Goal: Information Seeking & Learning: Learn about a topic

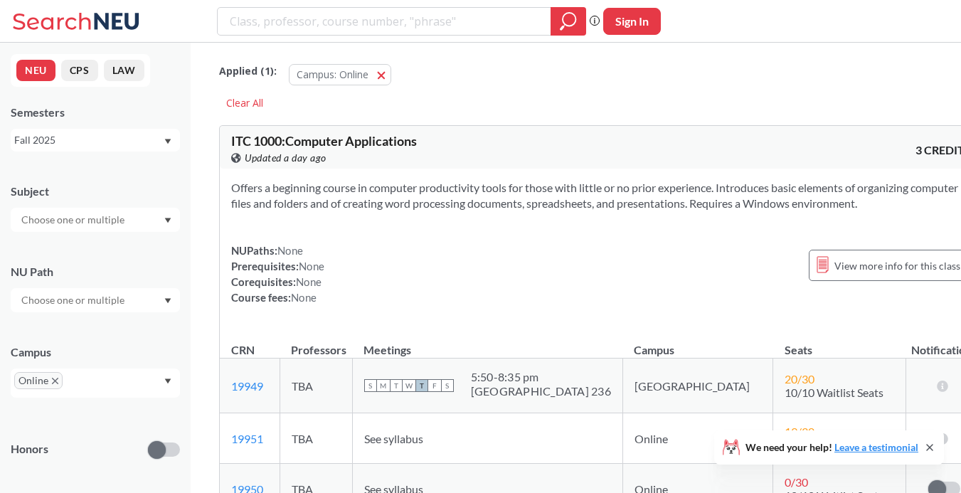
scroll to position [48672, 0]
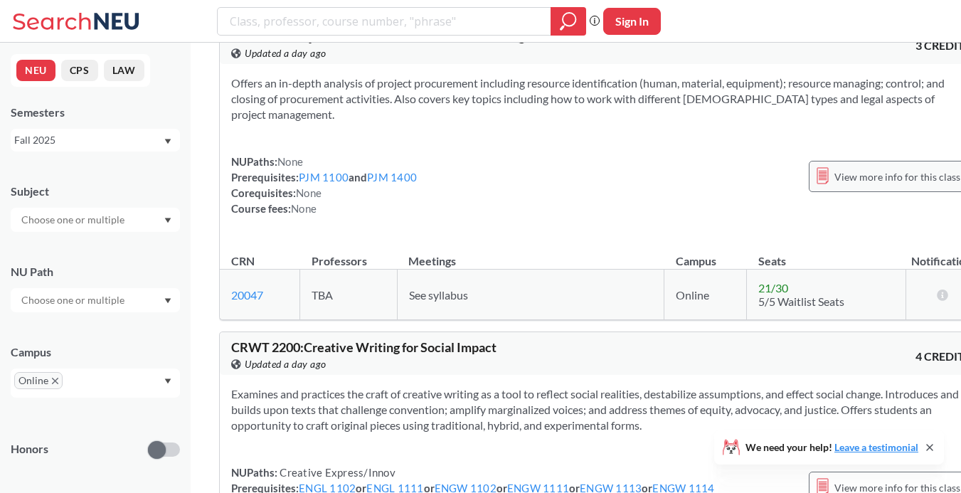
click at [834, 168] on span "View more info for this class" at bounding box center [897, 177] width 126 height 18
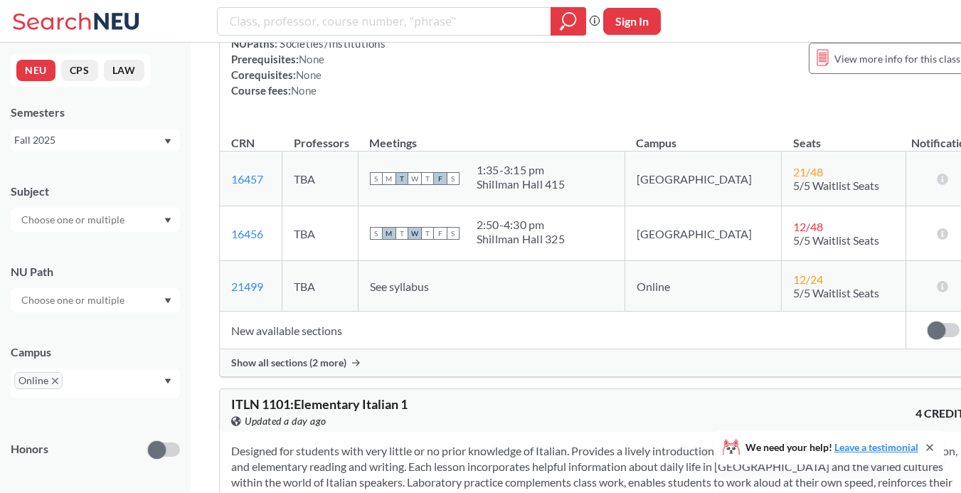
scroll to position [10957, 0]
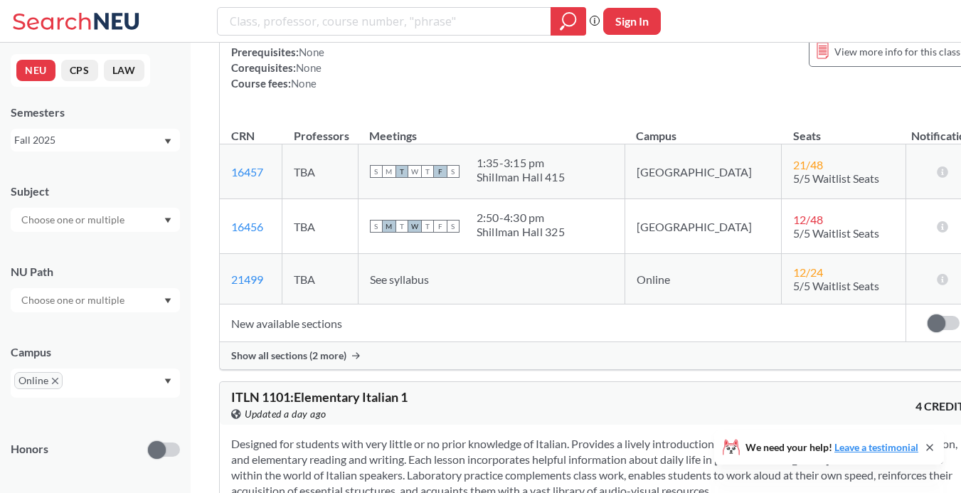
click at [363, 114] on div "Offers an interdisciplinary approach to analyzing global/international affairs.…" at bounding box center [601, 33] width 763 height 159
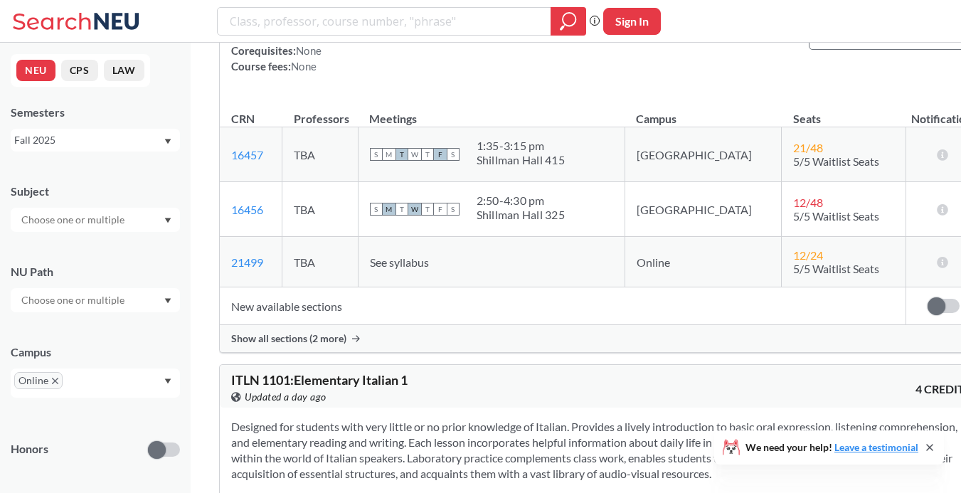
scroll to position [10986, 0]
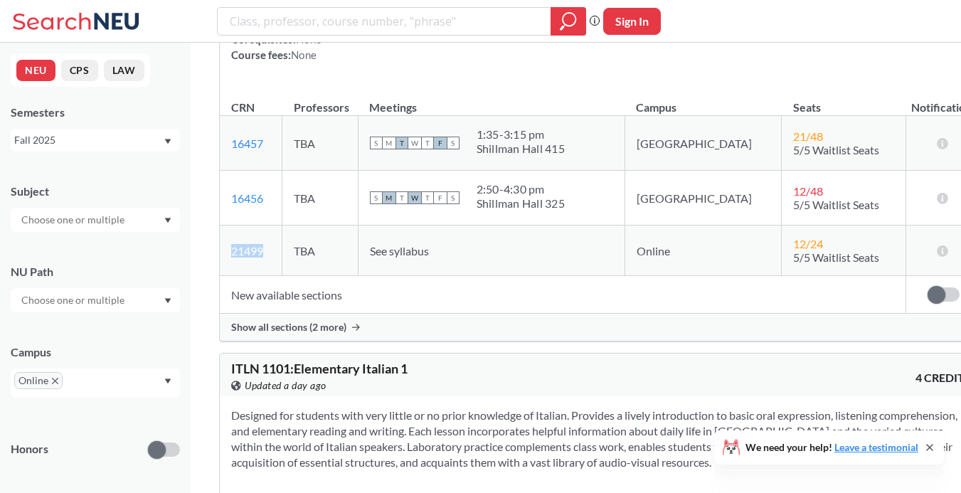
drag, startPoint x: 223, startPoint y: 373, endPoint x: 272, endPoint y: 375, distance: 49.1
click at [273, 276] on td "21499 View this section on Banner." at bounding box center [251, 250] width 63 height 51
copy link "21499"
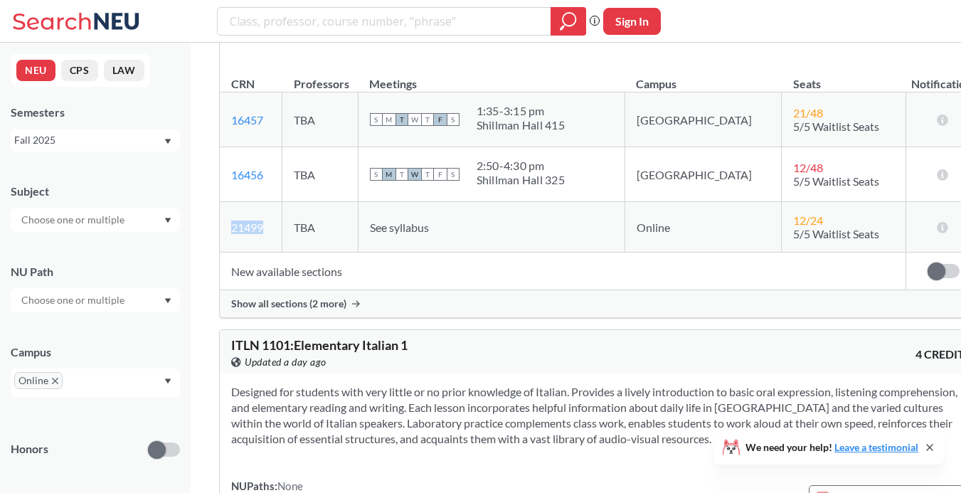
scroll to position [11012, 0]
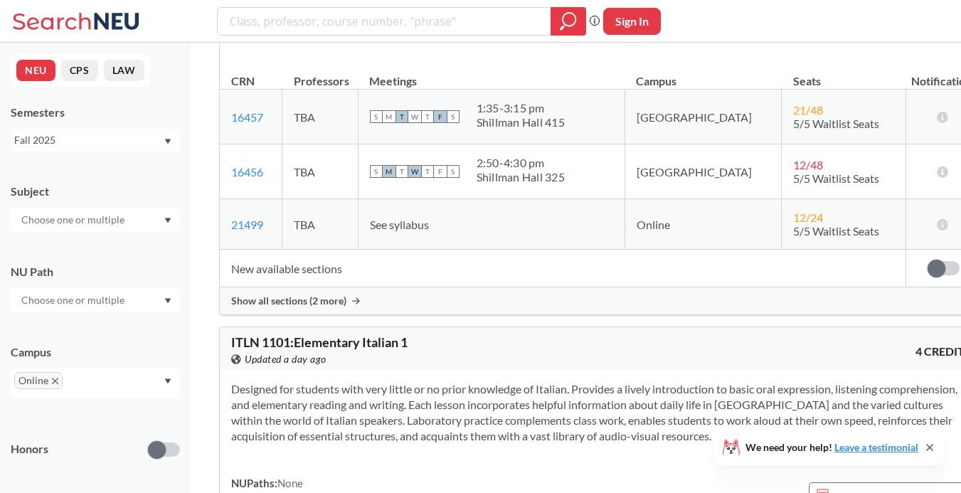
click at [429, 231] on span "See syllabus" at bounding box center [399, 225] width 59 height 14
click at [345, 307] on span "Show all sections (2 more)" at bounding box center [288, 300] width 115 height 13
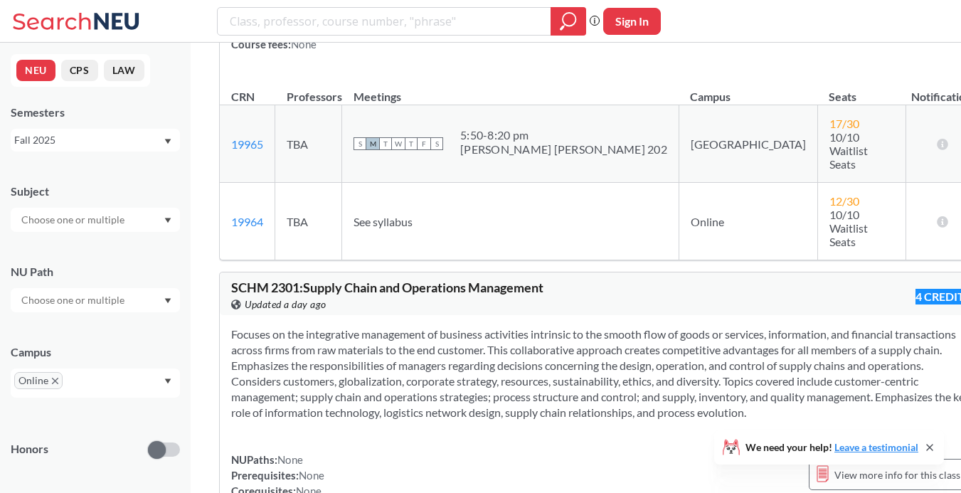
scroll to position [59221, 0]
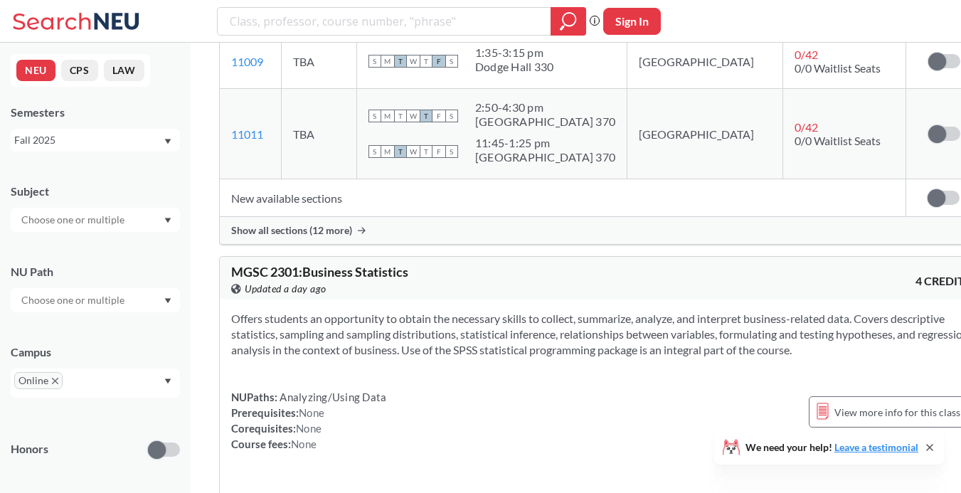
click at [829, 13] on div "Phrase search guarantees the exact search appears in the results. Ex. If you wa…" at bounding box center [480, 21] width 961 height 43
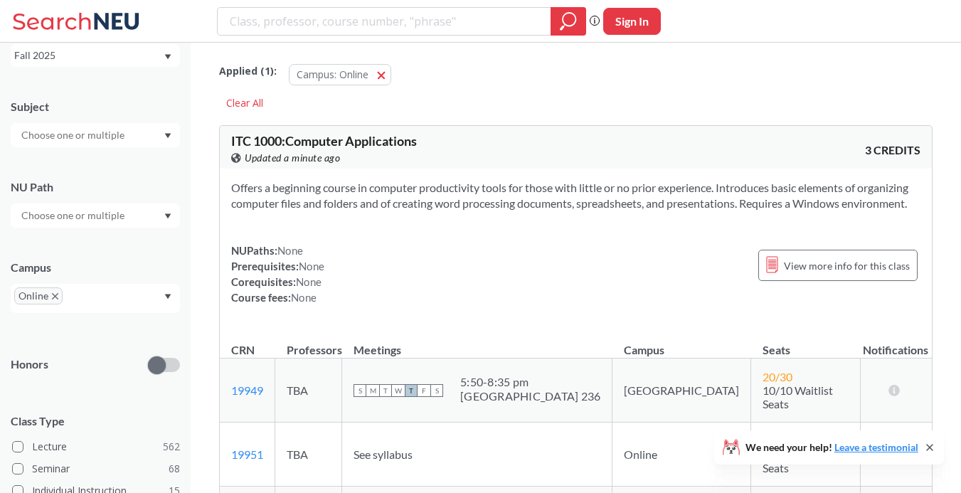
scroll to position [98, 0]
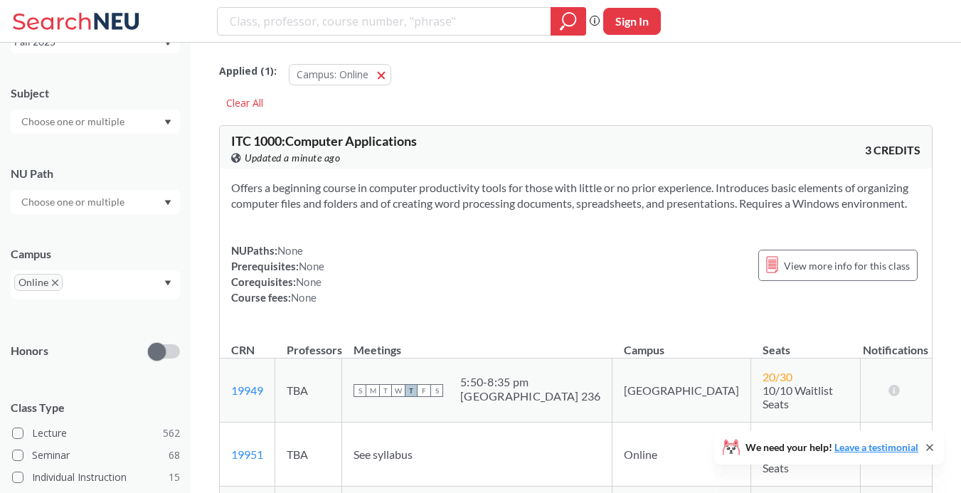
click at [167, 285] on icon "Dropdown arrow" at bounding box center [167, 283] width 7 height 6
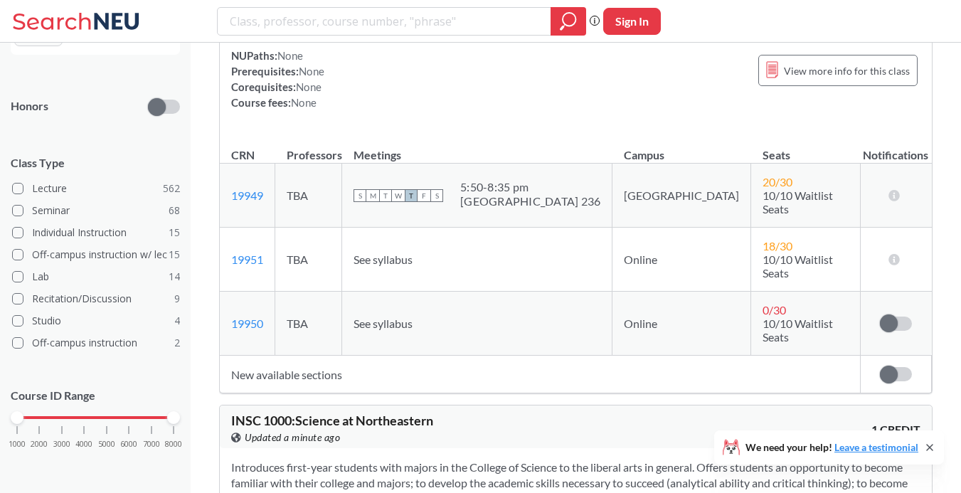
scroll to position [0, 0]
click at [129, 396] on p "Course ID Range" at bounding box center [95, 396] width 169 height 16
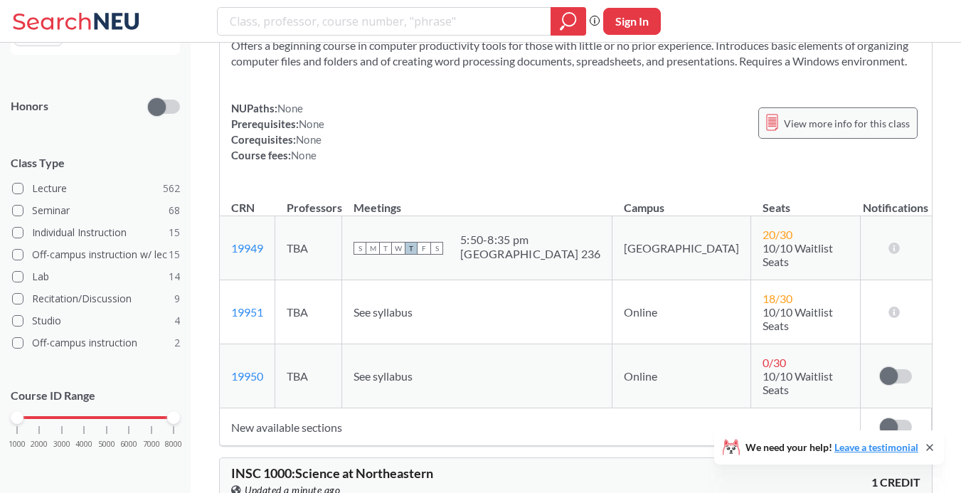
scroll to position [79, 0]
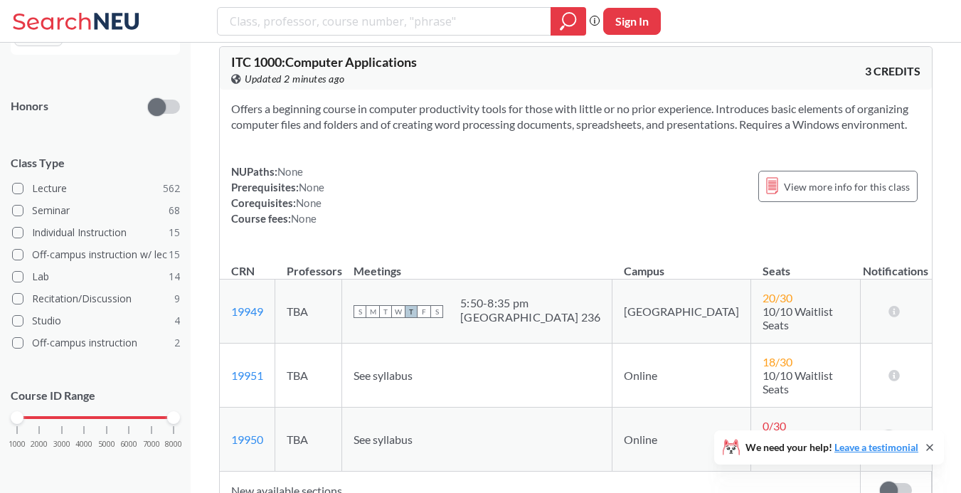
click at [695, 124] on section "Offers a beginning course in computer productivity tools for those with little …" at bounding box center [575, 116] width 689 height 31
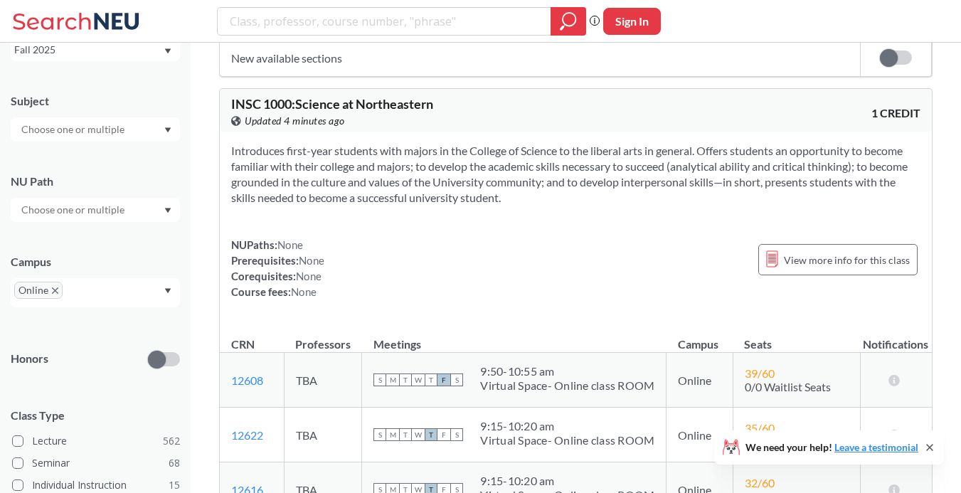
scroll to position [182, 0]
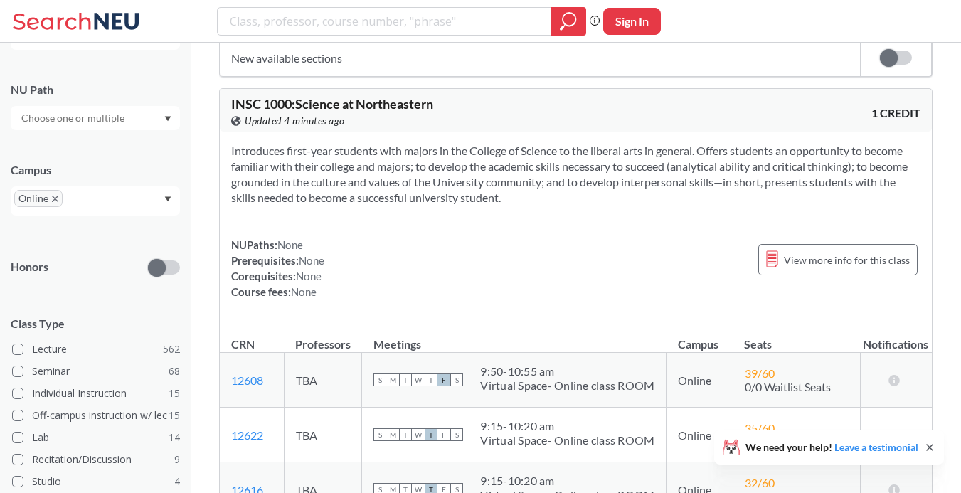
click at [51, 201] on span "Online" at bounding box center [38, 198] width 48 height 17
click at [168, 201] on icon "Dropdown arrow" at bounding box center [168, 198] width 6 height 5
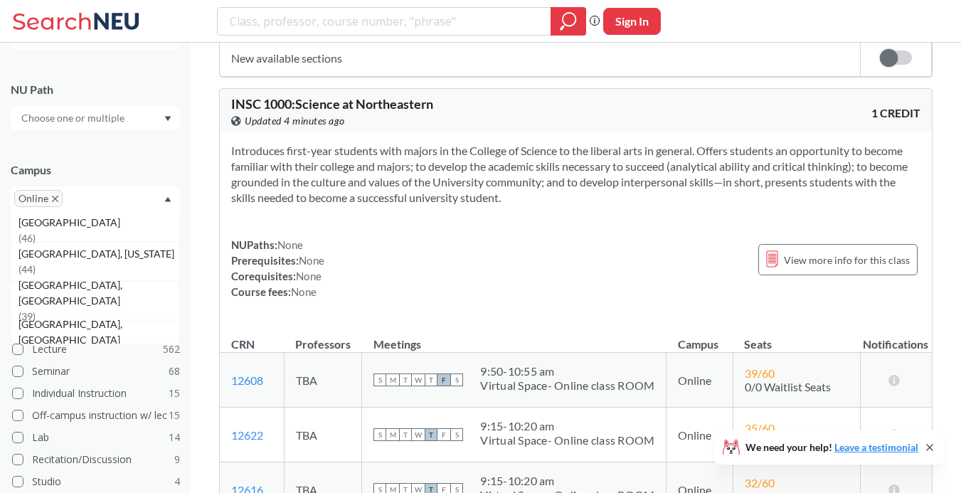
scroll to position [201, 0]
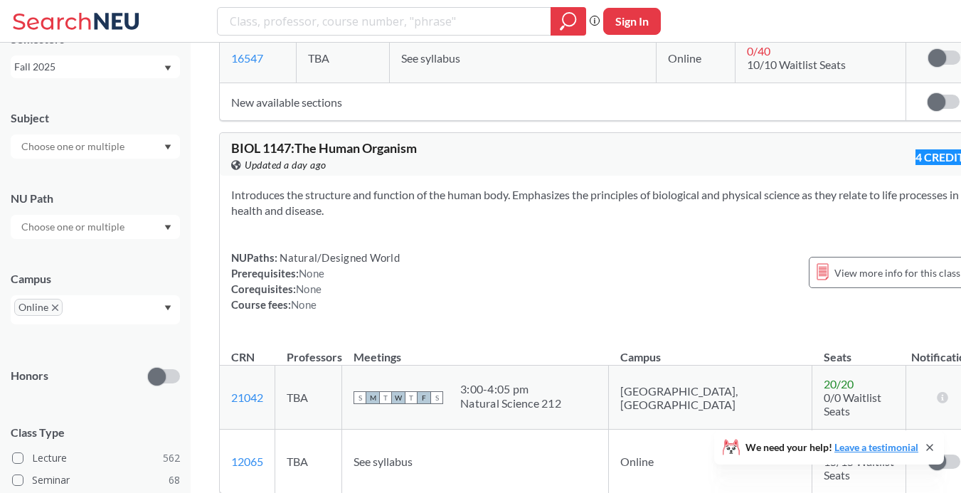
scroll to position [18995, 0]
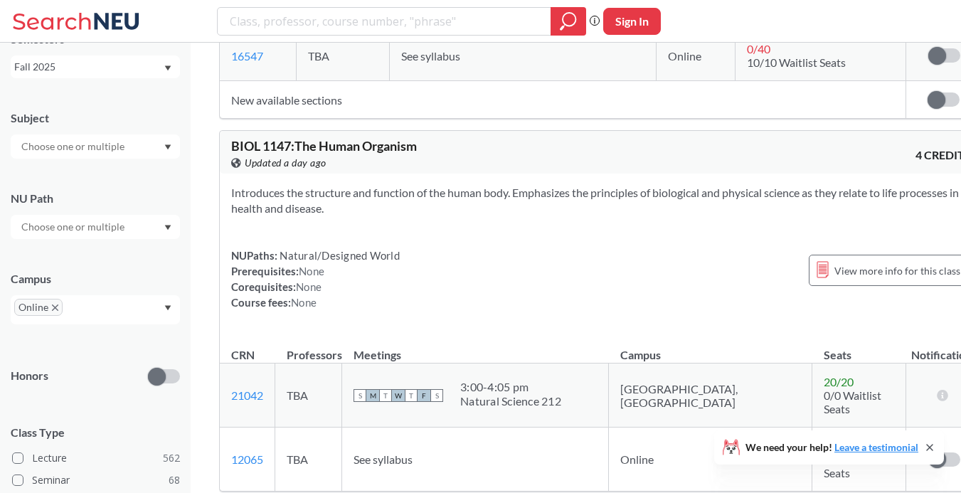
click at [436, 174] on div "Introduces the structure and function of the human body. Emphasizes the princip…" at bounding box center [601, 253] width 763 height 159
drag, startPoint x: 220, startPoint y: 388, endPoint x: 277, endPoint y: 395, distance: 57.3
click at [275, 428] on td "12065 View this section on Banner." at bounding box center [247, 460] width 55 height 64
copy link "12065"
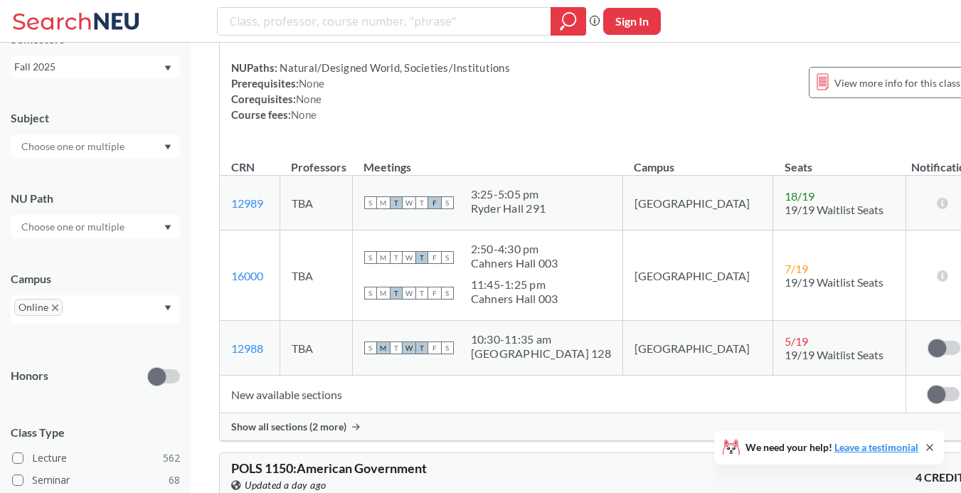
scroll to position [20249, 0]
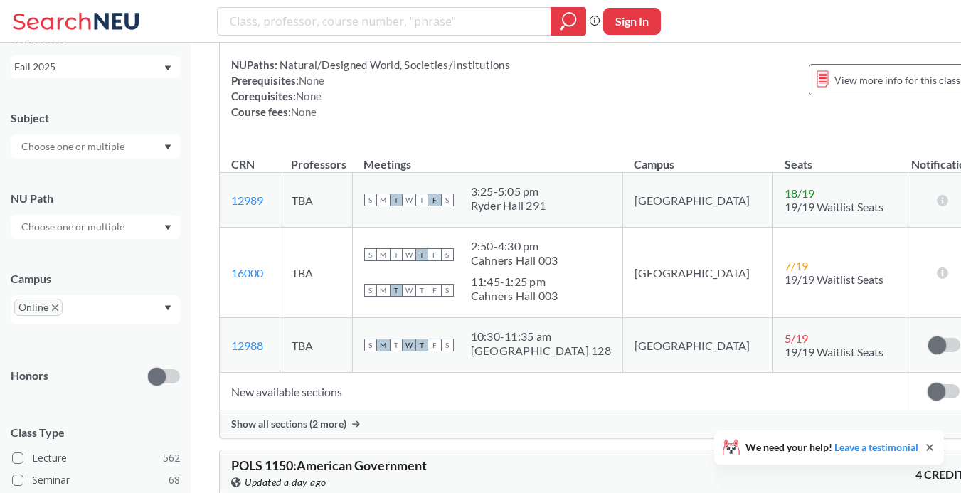
click at [321, 373] on td "New available sections" at bounding box center [563, 392] width 686 height 38
click at [334, 373] on td "New available sections" at bounding box center [563, 392] width 686 height 38
click at [345, 410] on div "Show all sections (2 more)" at bounding box center [601, 423] width 763 height 27
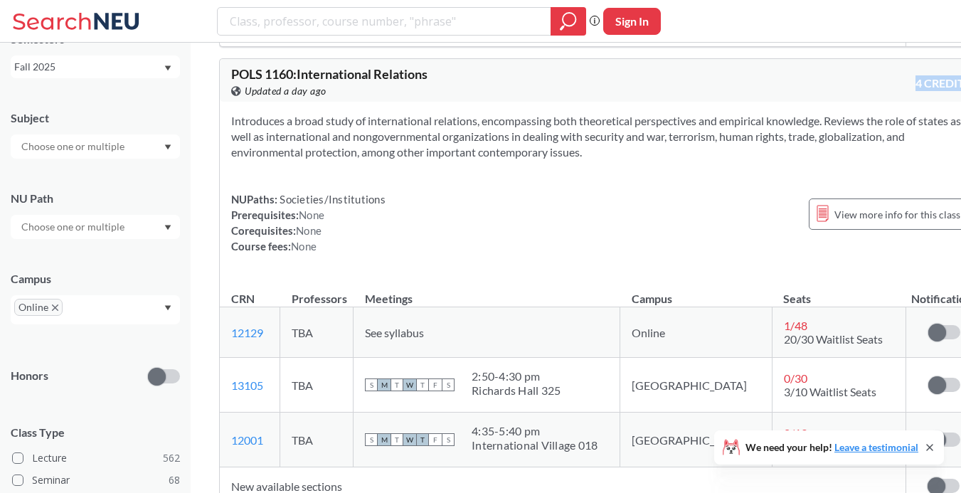
scroll to position [22081, 0]
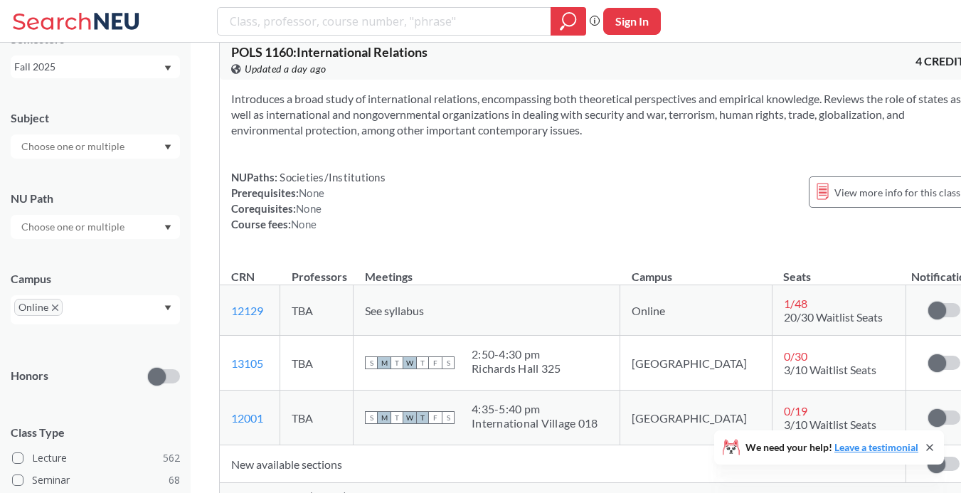
click at [326, 445] on td "New available sections" at bounding box center [563, 464] width 686 height 38
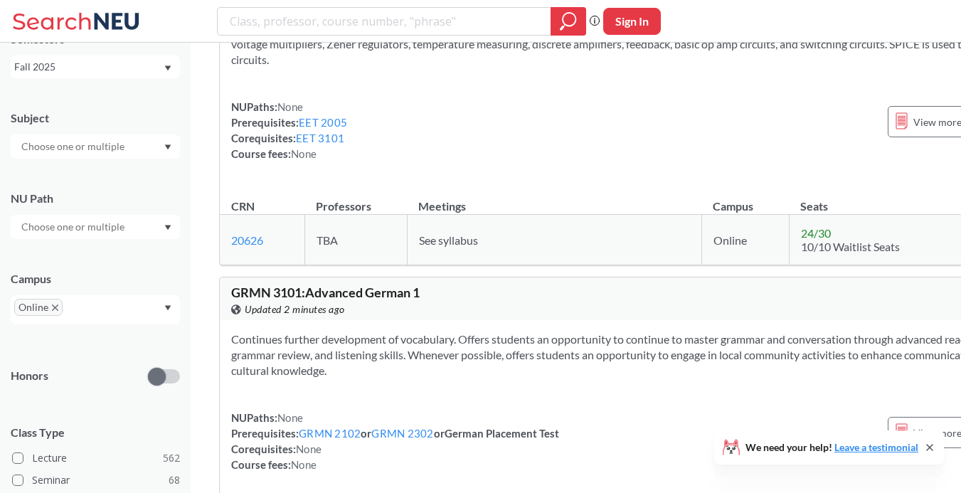
scroll to position [72576, 0]
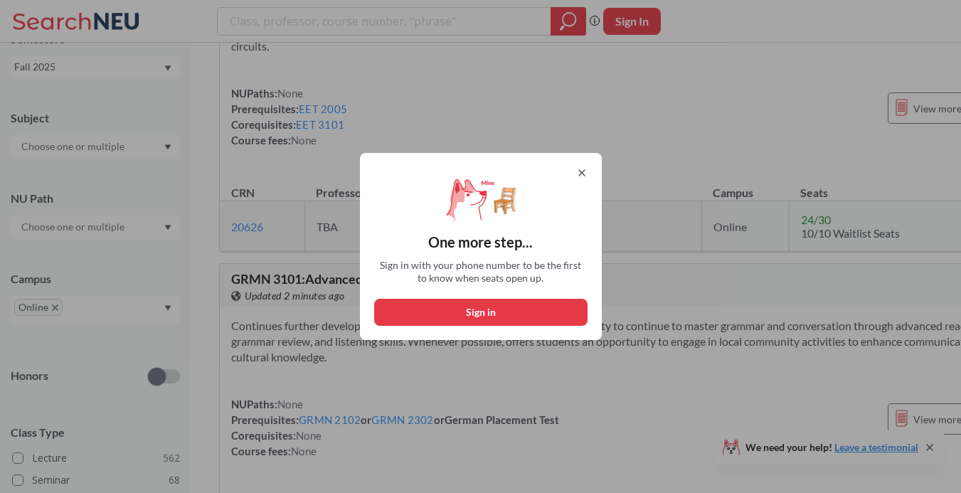
click at [580, 173] on icon at bounding box center [581, 172] width 11 height 11
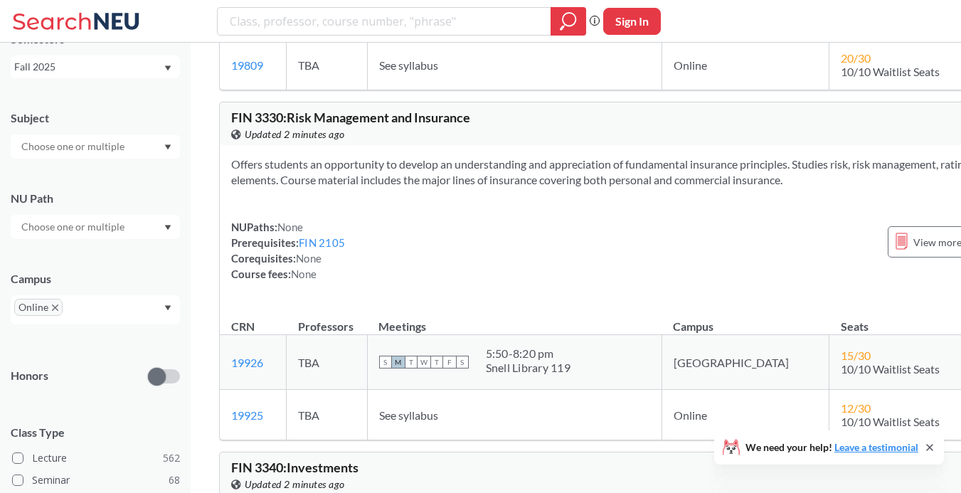
scroll to position [89760, 0]
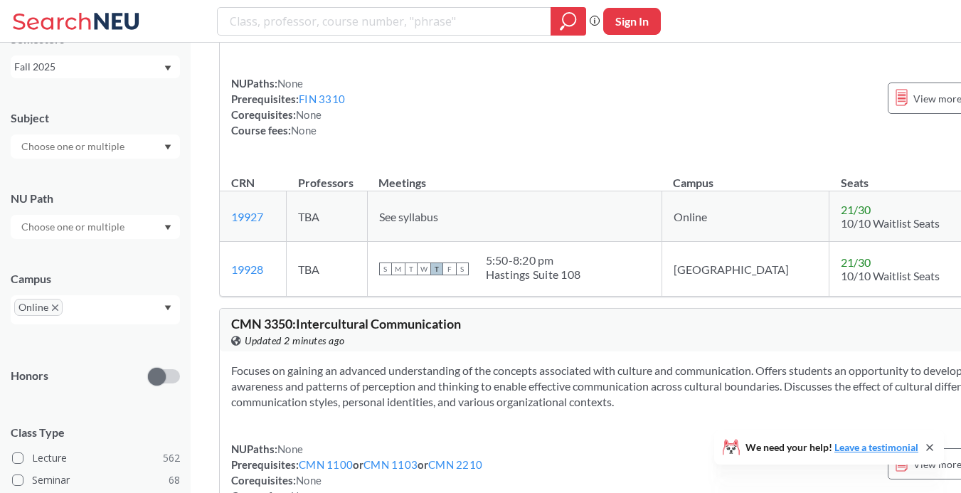
click at [138, 239] on div "Subject NU Path Campus Online Honors Class Type Lecture 562 Seminar 68 Individu…" at bounding box center [95, 421] width 169 height 650
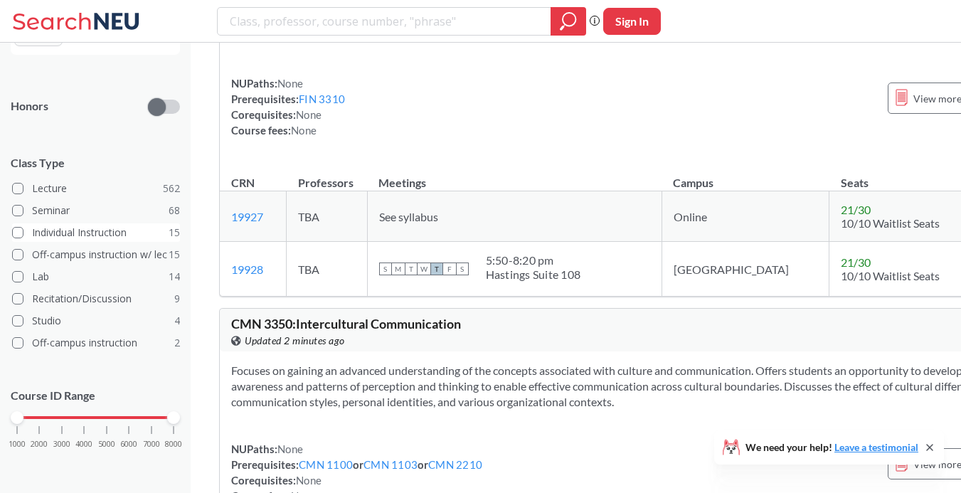
scroll to position [89762, 0]
drag, startPoint x: 18, startPoint y: 415, endPoint x: 82, endPoint y: 419, distance: 64.2
click at [82, 419] on div at bounding box center [84, 417] width 13 height 13
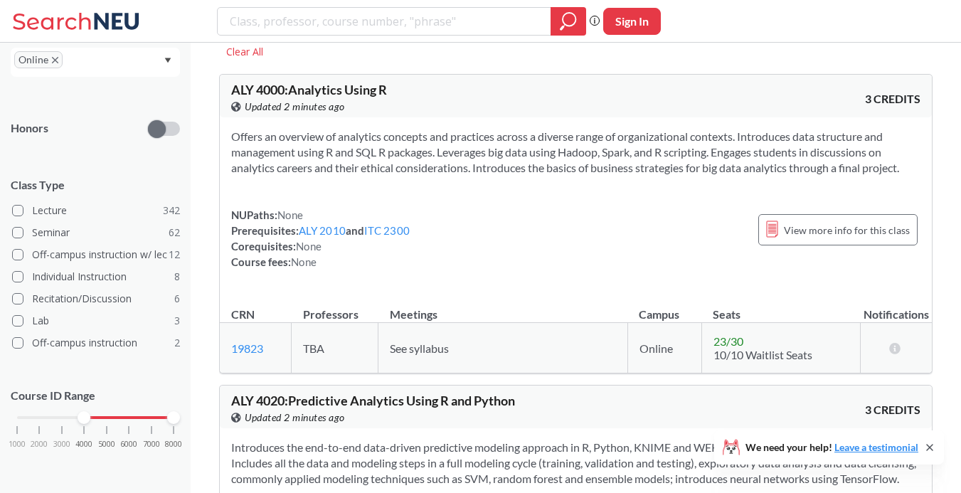
scroll to position [64, 0]
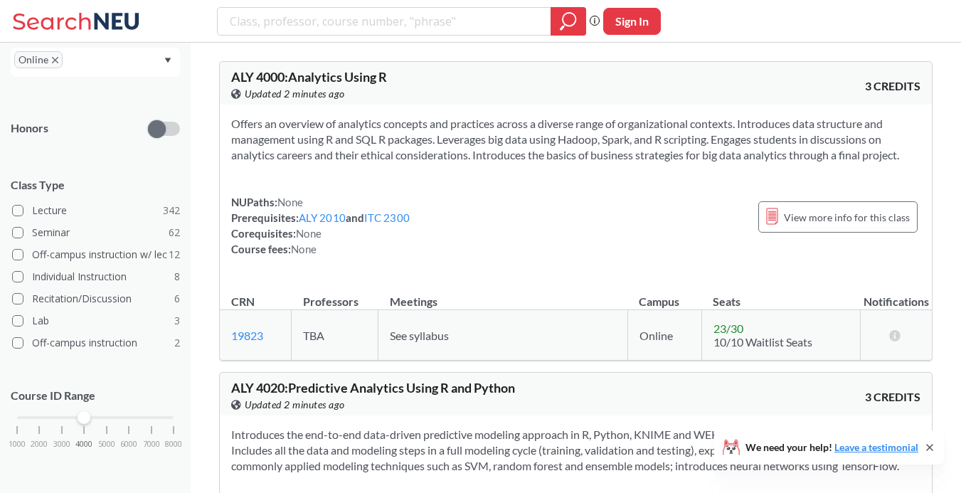
drag, startPoint x: 177, startPoint y: 413, endPoint x: 75, endPoint y: 413, distance: 102.4
click at [75, 413] on div "1000 2000 3000 4000 5000 6000 7000 8000" at bounding box center [95, 418] width 156 height 10
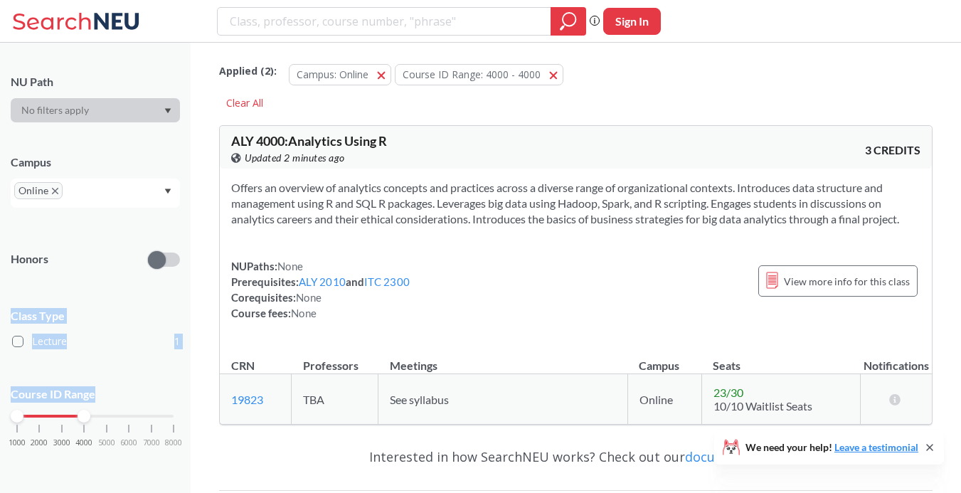
scroll to position [189, 0]
drag, startPoint x: 83, startPoint y: 287, endPoint x: 0, endPoint y: 287, distance: 83.2
click at [0, 287] on div "NEU CPS LAW Semesters Fall 2025 Subject NU Path Campus Online Honors Class Type…" at bounding box center [95, 268] width 191 height 450
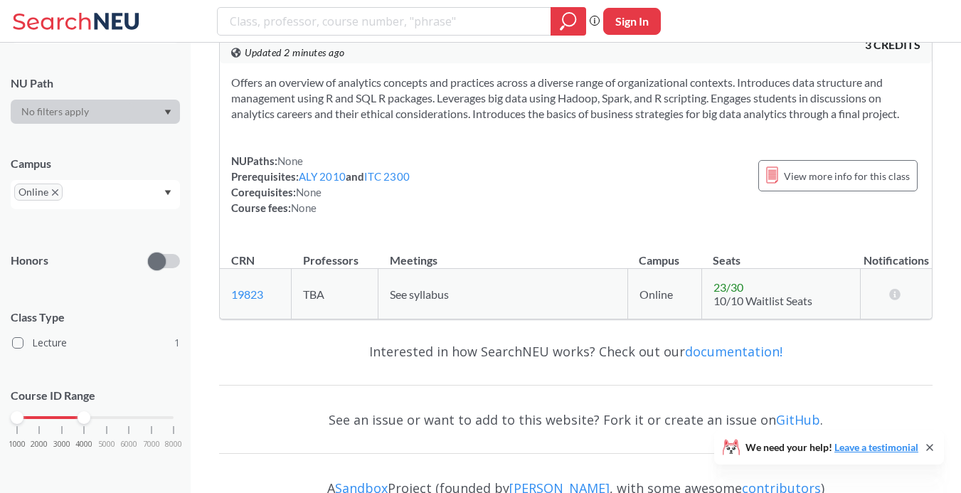
scroll to position [132, 0]
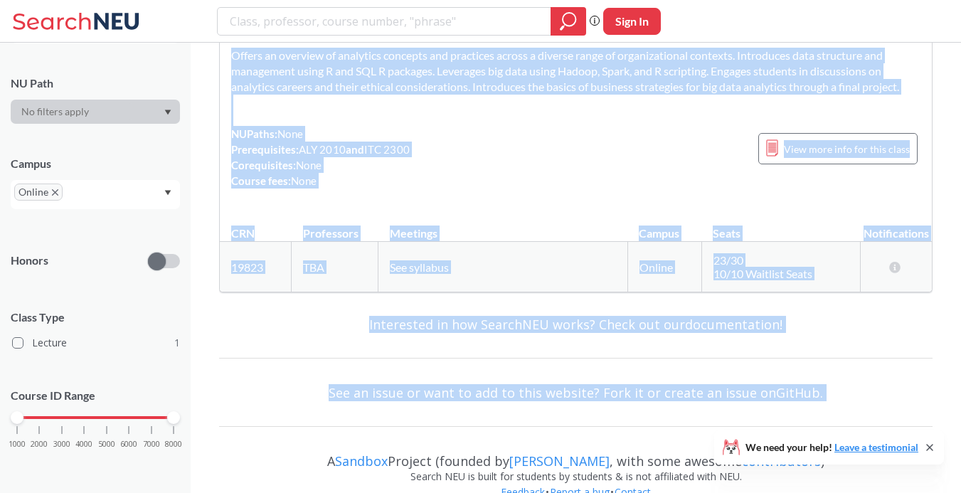
drag, startPoint x: 80, startPoint y: 418, endPoint x: 224, endPoint y: 419, distance: 144.4
click at [224, 419] on div "NEU CPS LAW Semesters Fall 2025 Subject NU Path Campus Online Honors Class Type…" at bounding box center [480, 195] width 961 height 654
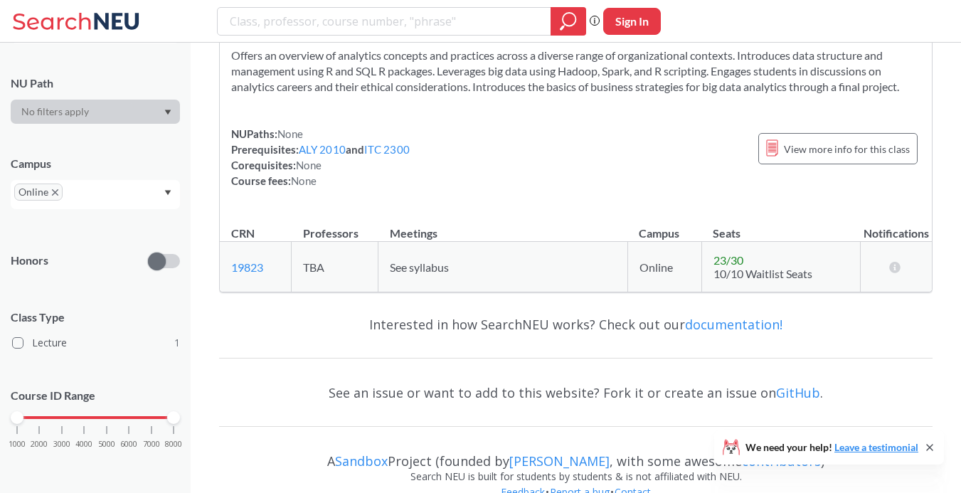
click at [171, 399] on p "Course ID Range" at bounding box center [95, 396] width 169 height 16
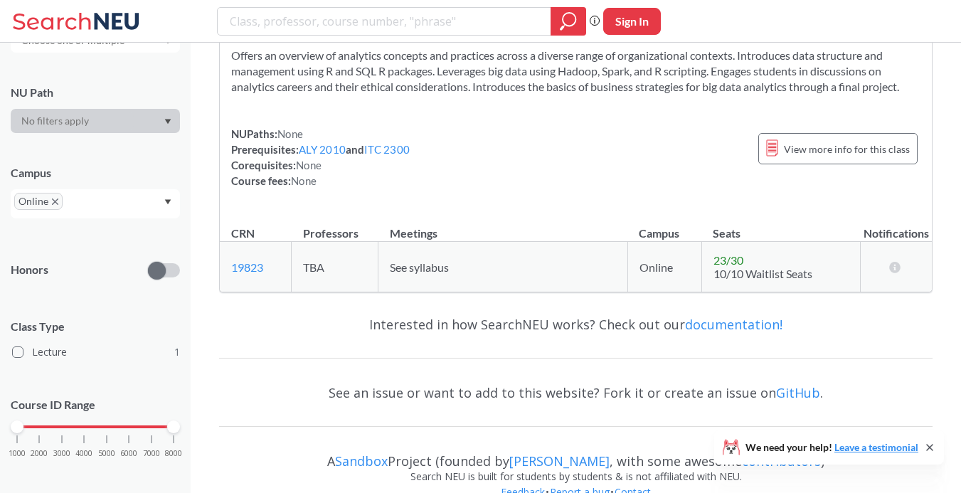
click at [130, 399] on p "Course ID Range" at bounding box center [95, 405] width 169 height 16
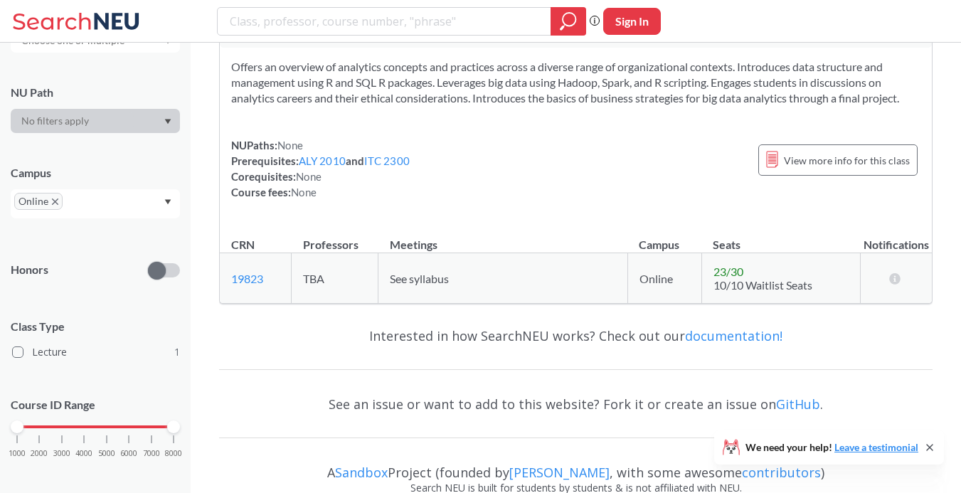
scroll to position [39, 0]
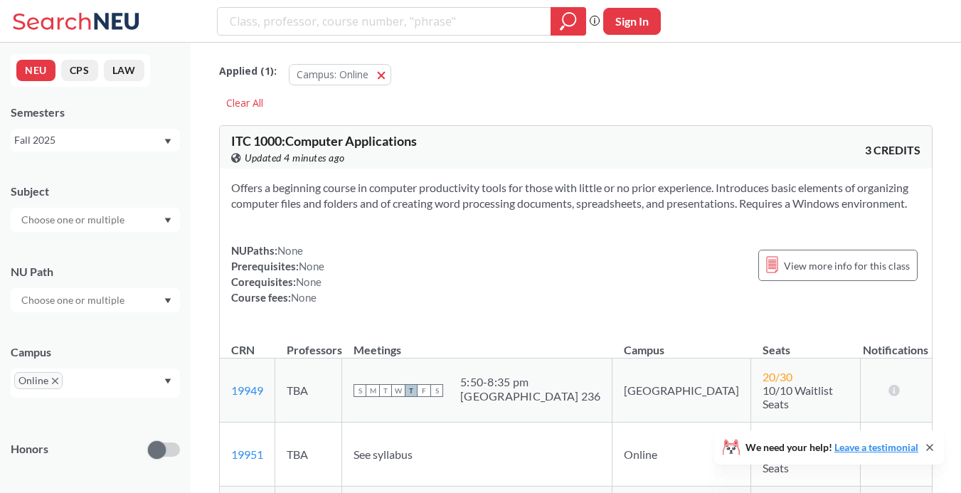
scroll to position [343, 0]
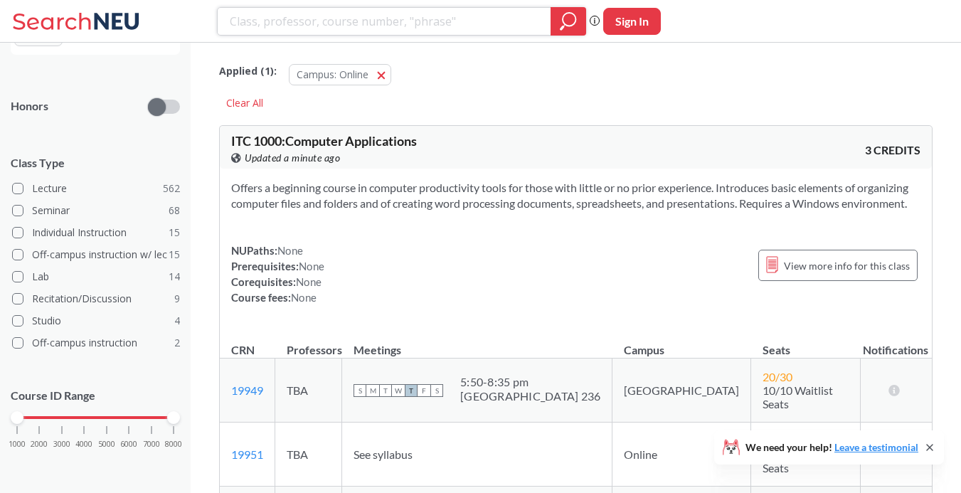
scroll to position [166, 0]
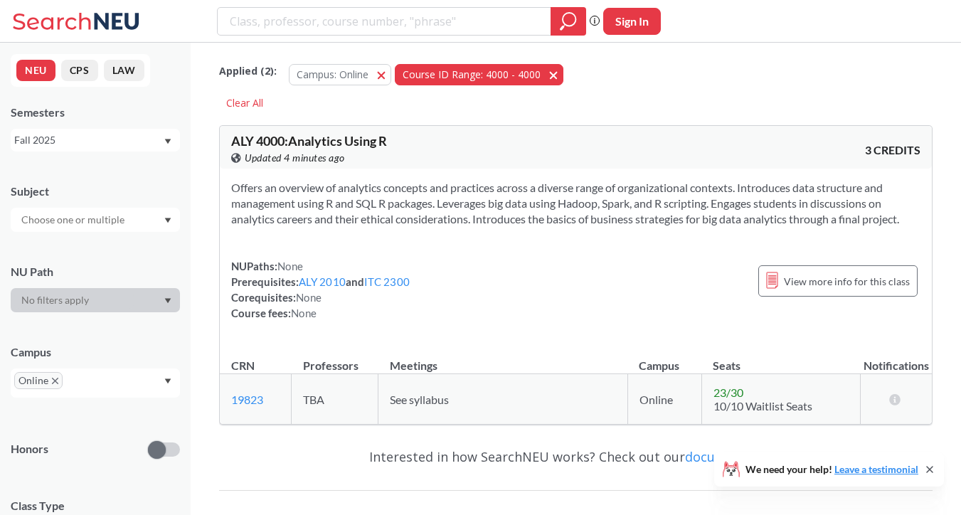
click at [558, 73] on span "button" at bounding box center [558, 75] width 0 height 14
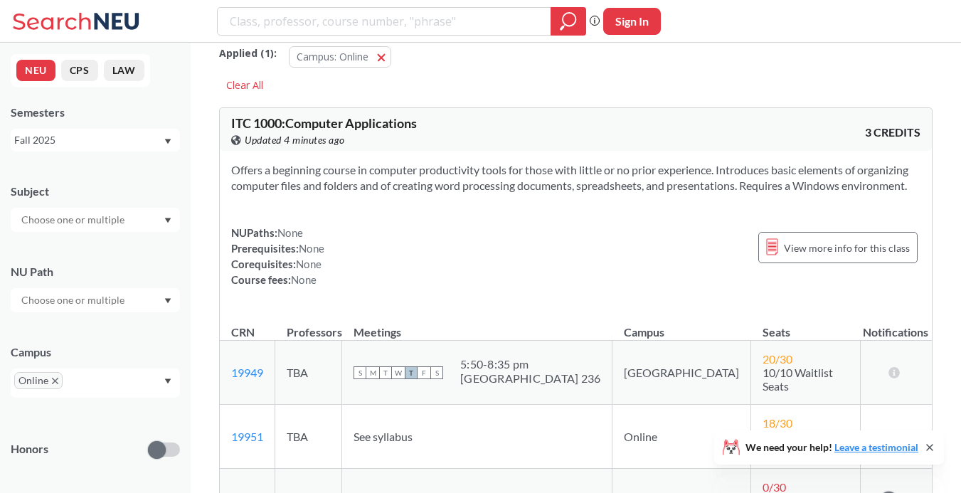
scroll to position [19, 0]
click at [847, 134] on div "ITC 1000 : Computer Applications View this course on Banner. Updated 5 minutes …" at bounding box center [576, 128] width 712 height 43
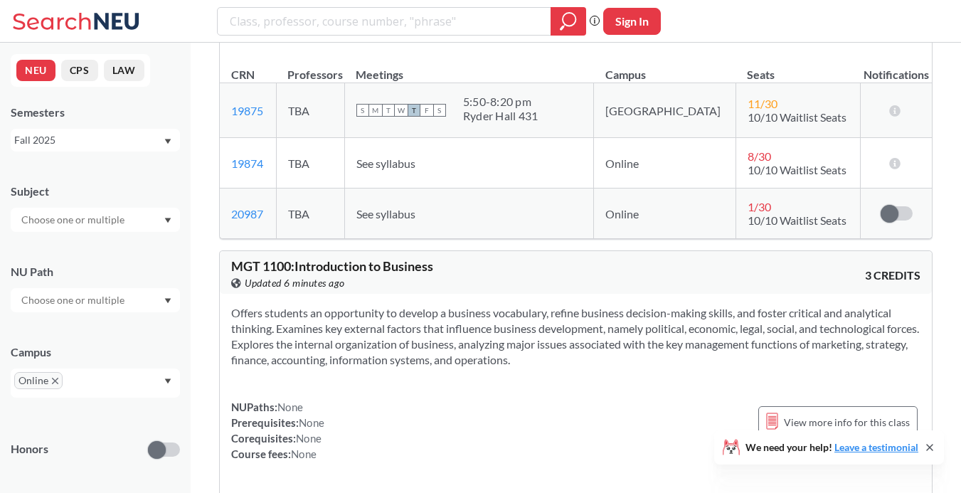
scroll to position [0, 0]
click at [339, 27] on input "search" at bounding box center [384, 21] width 312 height 24
type input "4"
click at [551, 16] on div at bounding box center [569, 21] width 36 height 28
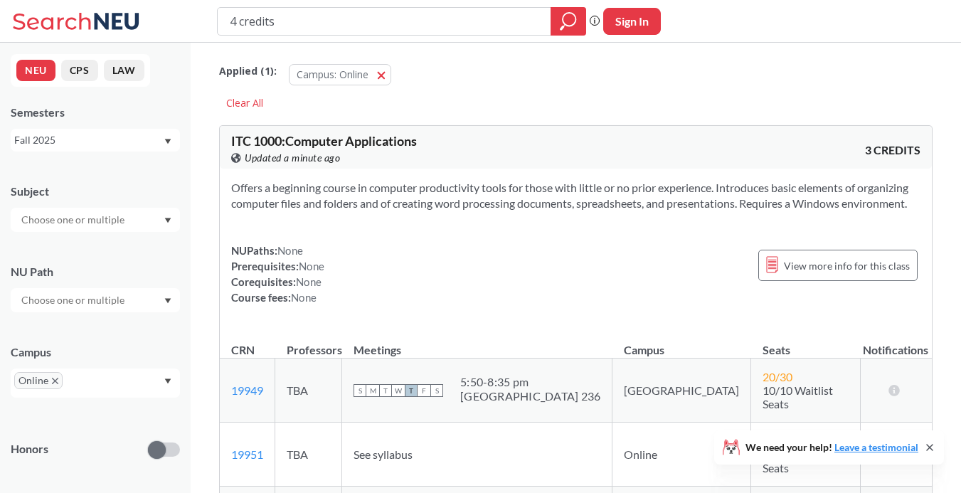
type input "4 credits"
click at [564, 19] on icon "magnifying glass" at bounding box center [568, 21] width 17 height 20
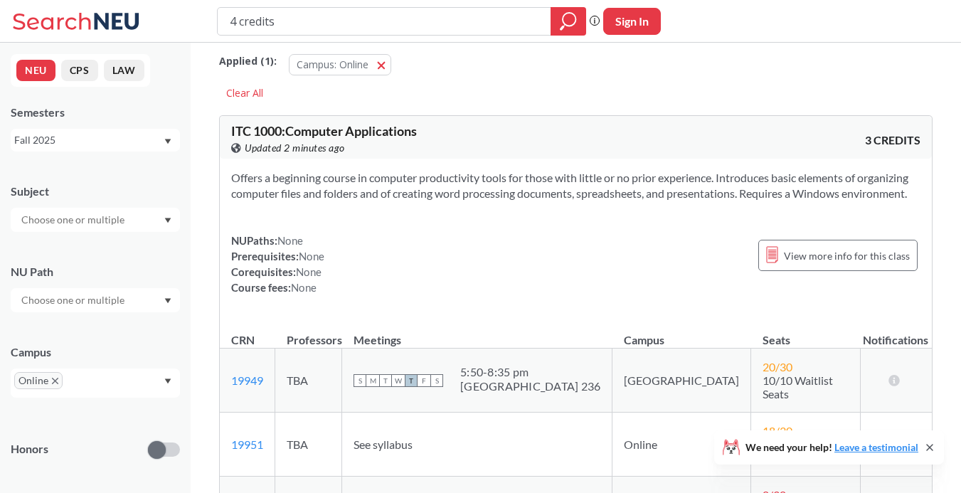
scroll to position [12, 0]
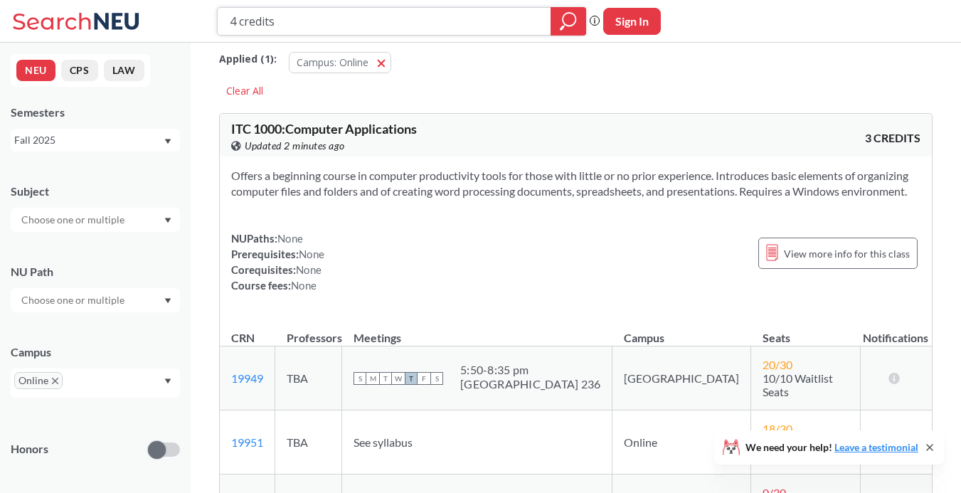
click at [562, 14] on icon "magnifying glass" at bounding box center [568, 21] width 17 height 20
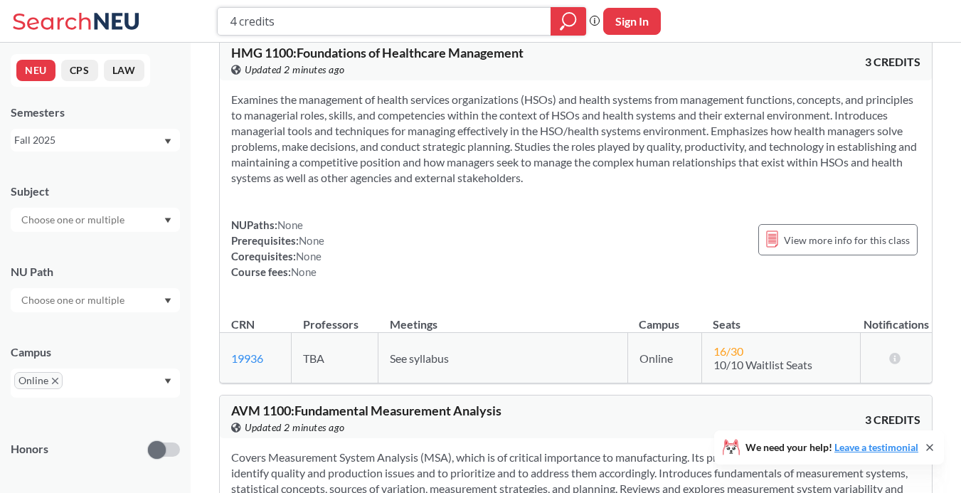
scroll to position [6750, 0]
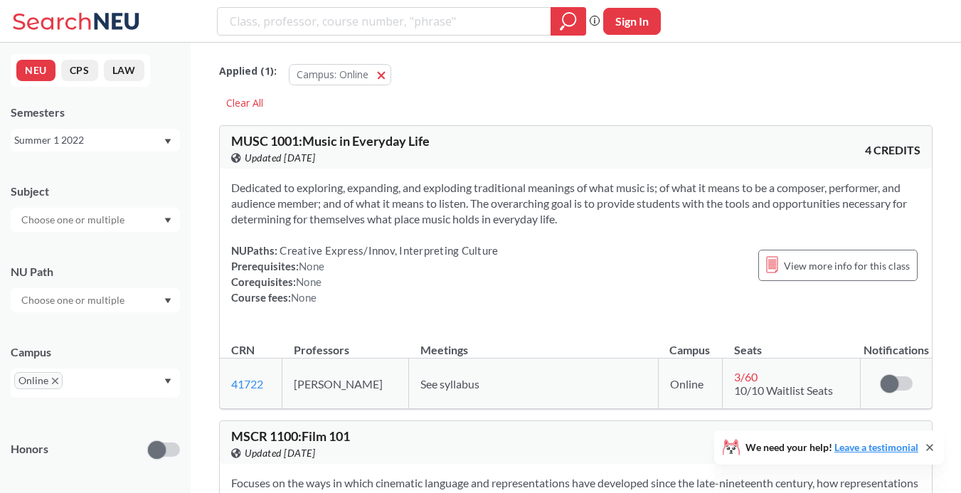
click at [138, 139] on div "Summer 1 2022" at bounding box center [88, 140] width 149 height 16
click at [127, 174] on div "Fall 2025" at bounding box center [98, 172] width 161 height 16
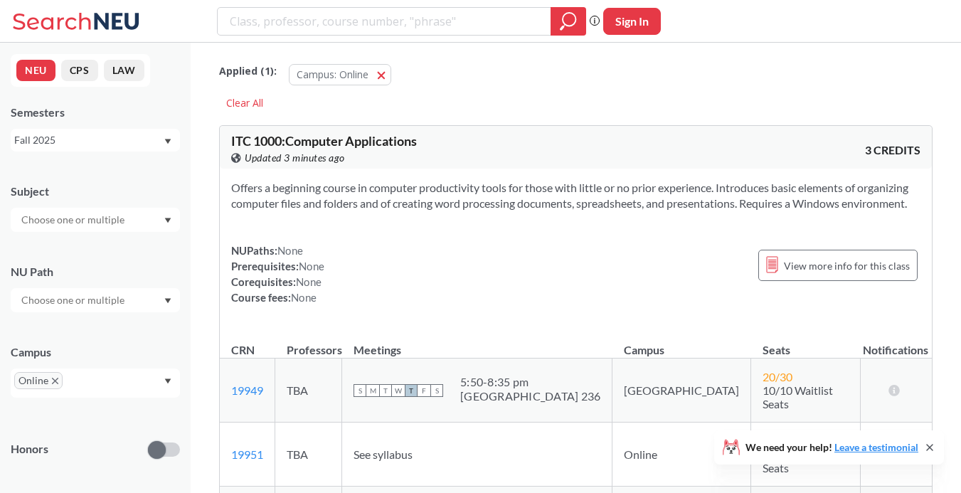
click at [78, 70] on button "CPS" at bounding box center [79, 70] width 37 height 21
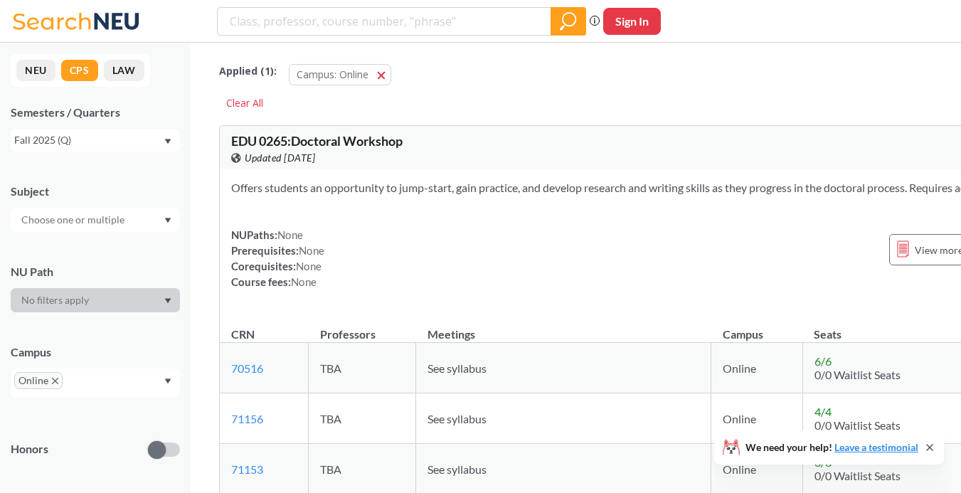
click at [45, 72] on button "NEU" at bounding box center [35, 70] width 39 height 21
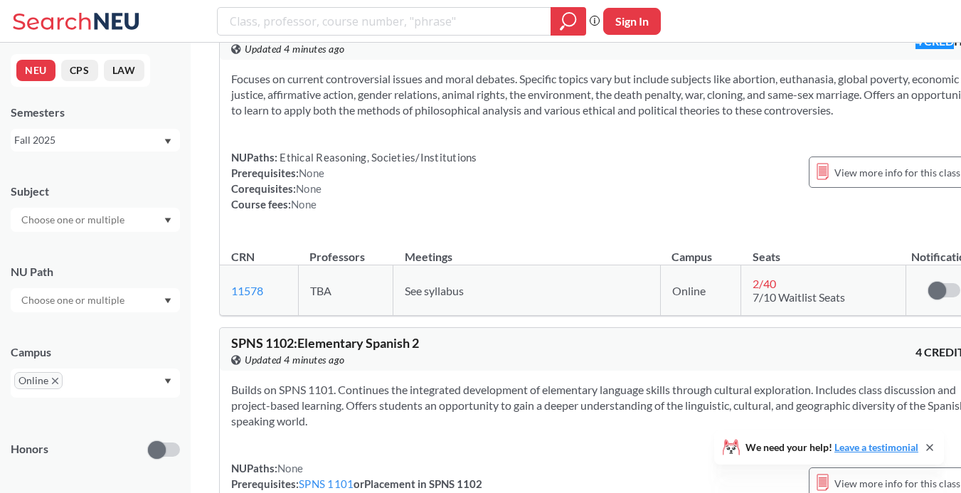
scroll to position [13686, 0]
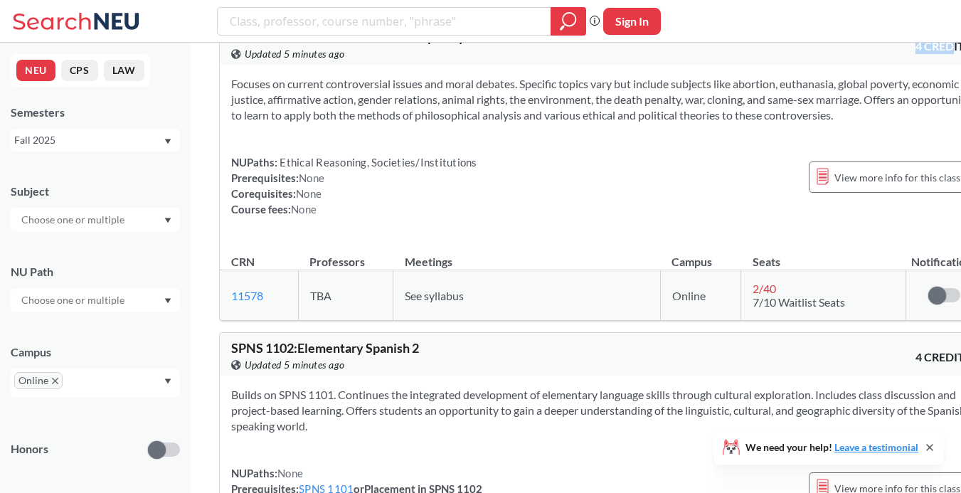
click at [851, 123] on section "Focuses on current controversial issues and moral debates. Specific topics vary…" at bounding box center [601, 99] width 740 height 47
click at [834, 186] on span "View more info for this class" at bounding box center [897, 178] width 126 height 18
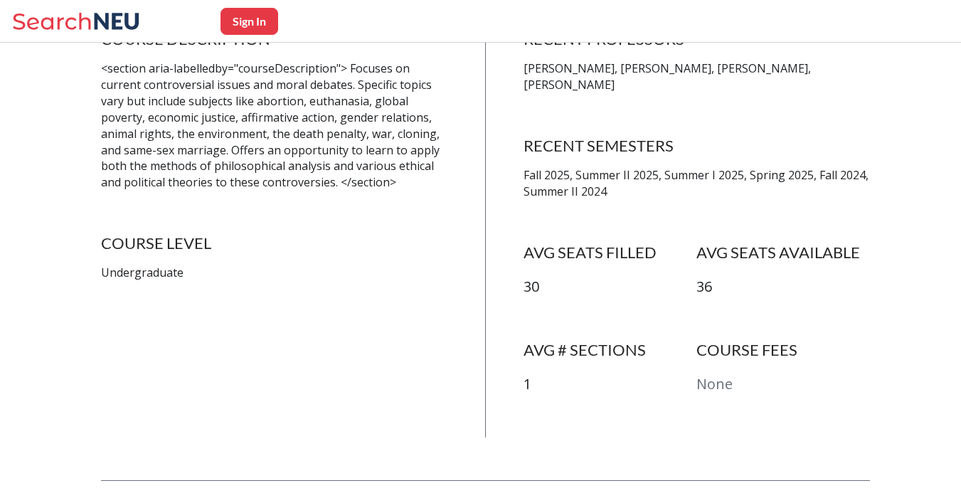
scroll to position [323, 0]
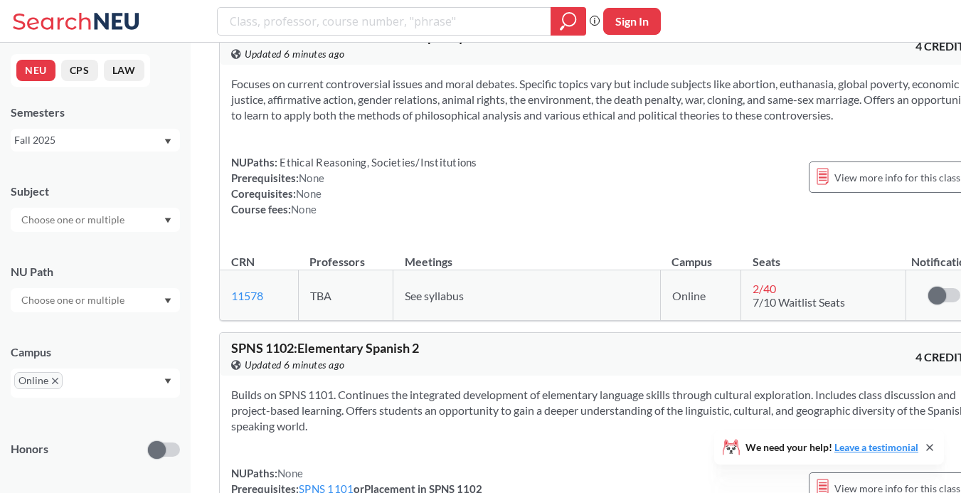
scroll to position [8234, 0]
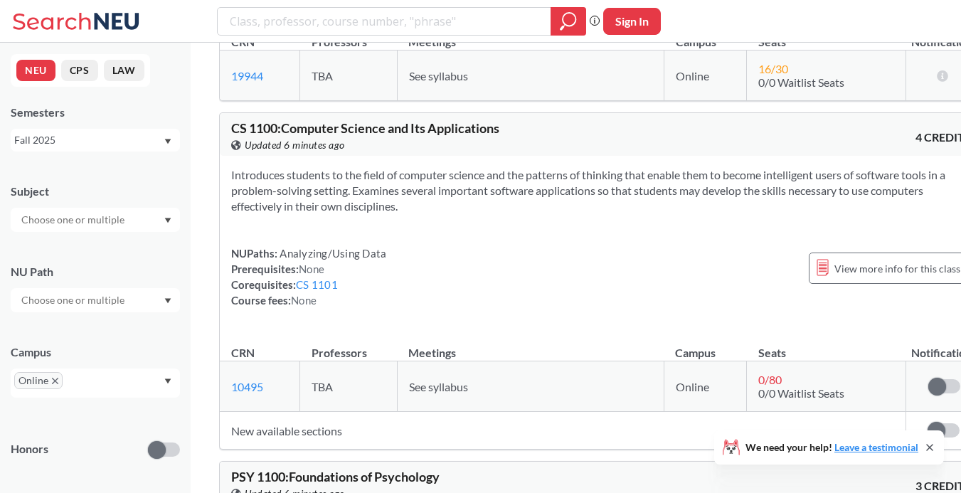
drag, startPoint x: 925, startPoint y: 1, endPoint x: 923, endPoint y: -9, distance: 9.4
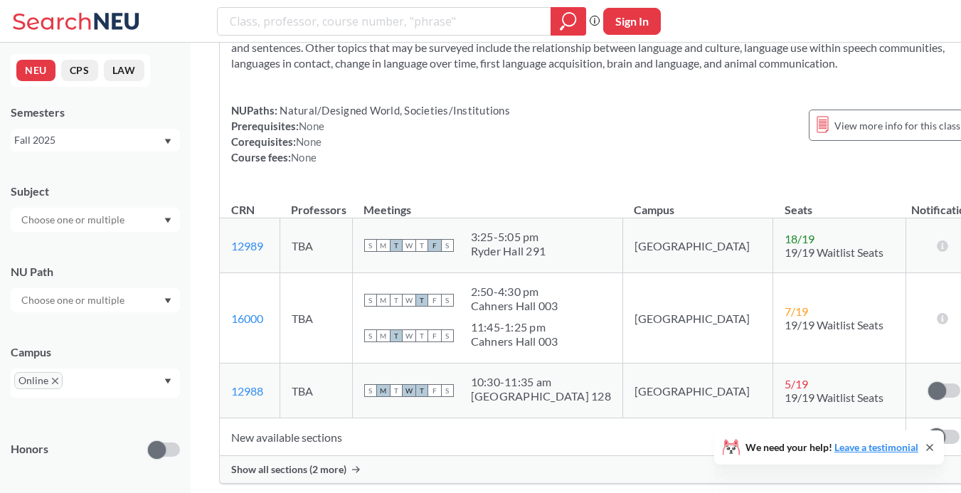
scroll to position [19897, 0]
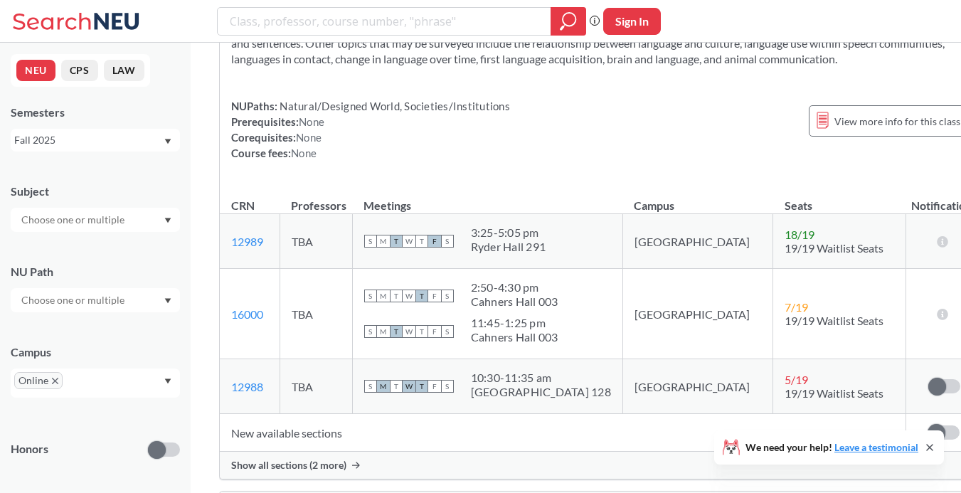
click at [773, 214] on td "18 / 19 19/19 Waitlist Seats" at bounding box center [839, 241] width 133 height 55
click at [294, 414] on td "New available sections" at bounding box center [563, 433] width 686 height 38
click at [339, 459] on span "Show all sections (2 more)" at bounding box center [288, 465] width 115 height 13
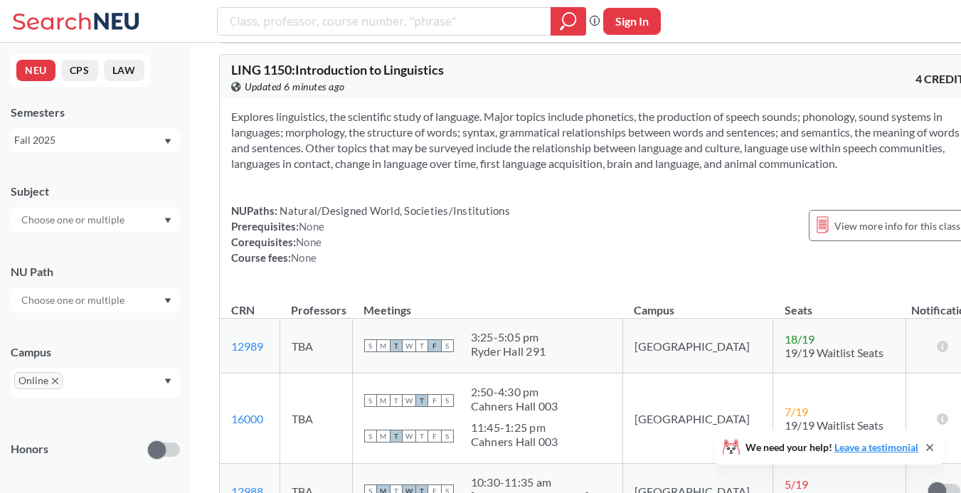
scroll to position [19761, 0]
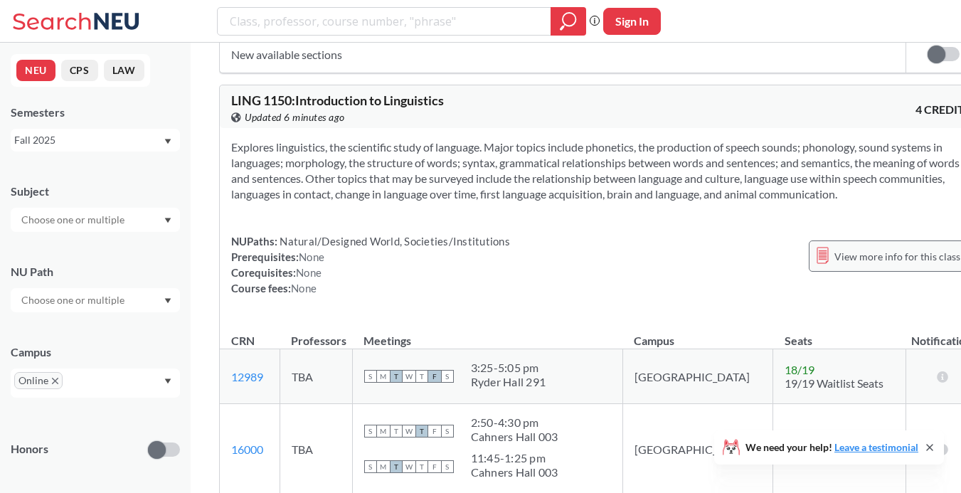
click at [817, 248] on icon at bounding box center [822, 256] width 11 height 16
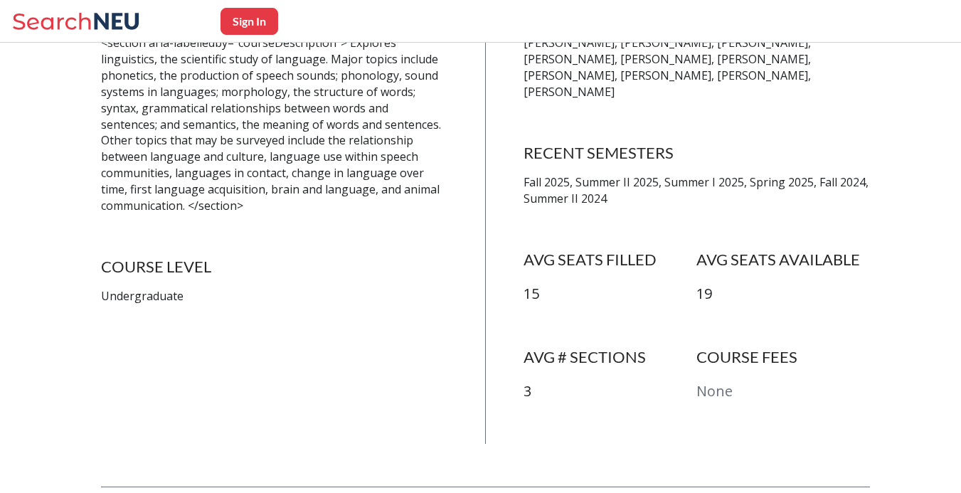
scroll to position [347, 0]
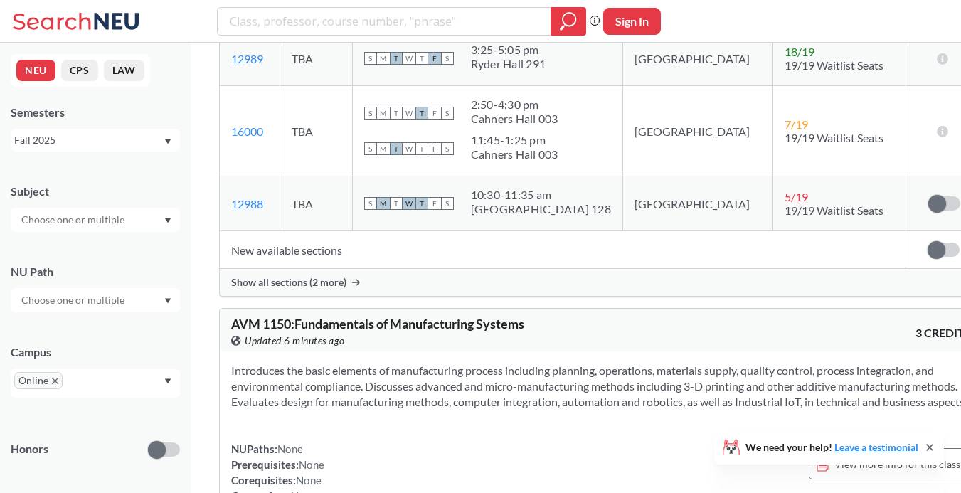
scroll to position [20062, 0]
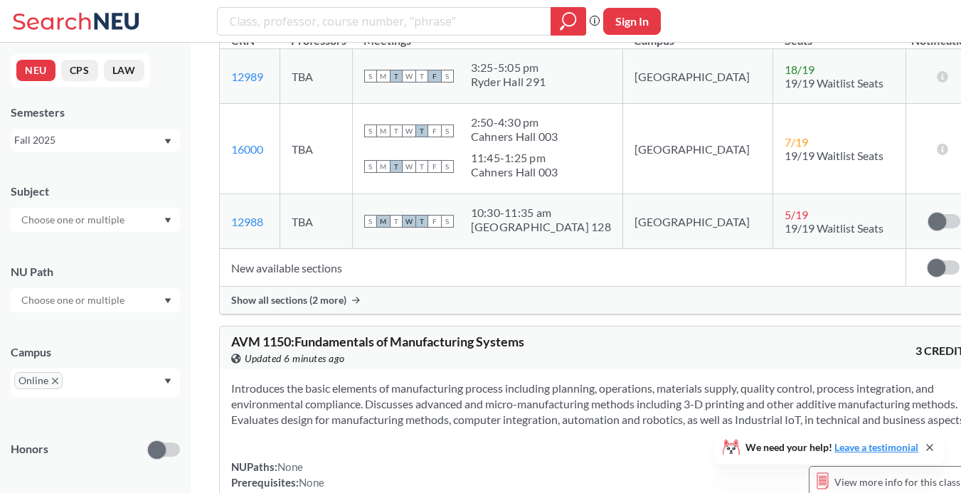
click at [332, 294] on span "Show all sections (2 more)" at bounding box center [288, 300] width 115 height 13
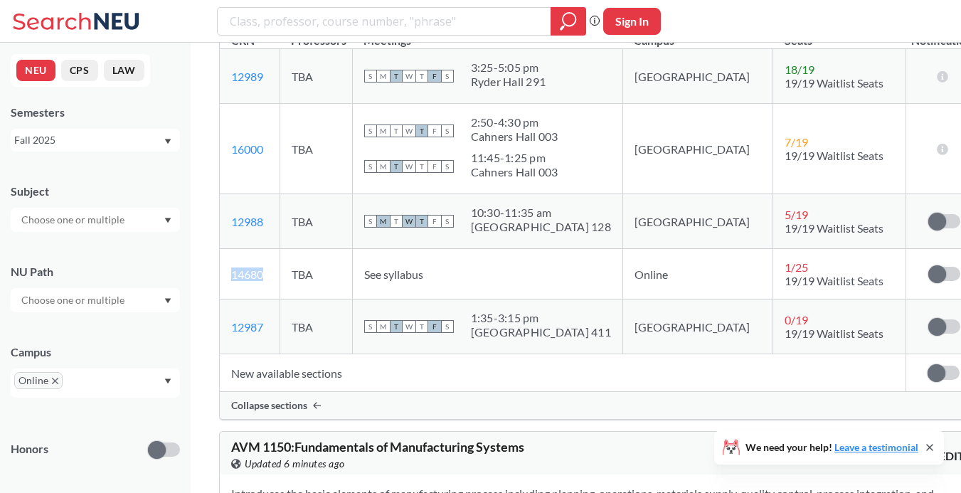
drag, startPoint x: 280, startPoint y: 221, endPoint x: 222, endPoint y: 225, distance: 57.8
click at [222, 249] on td "14680 View this section on Banner." at bounding box center [250, 274] width 60 height 51
copy link "14680"
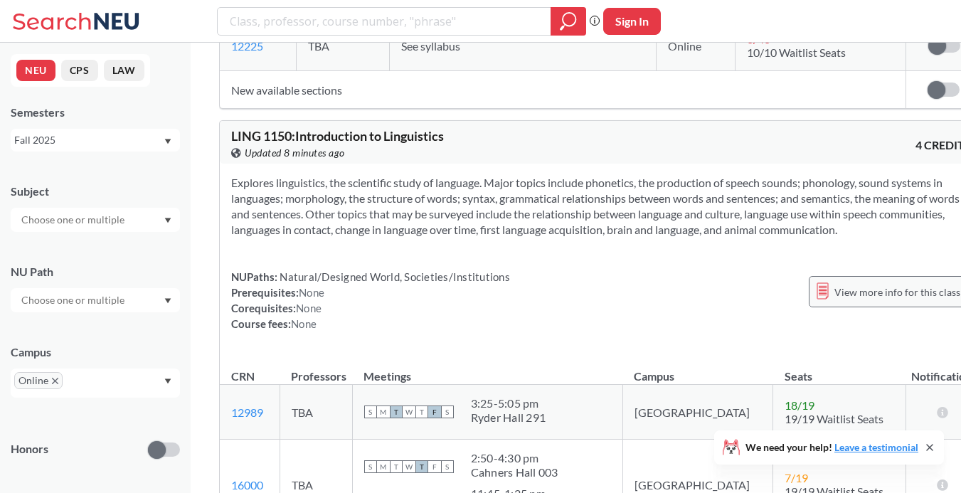
scroll to position [19732, 0]
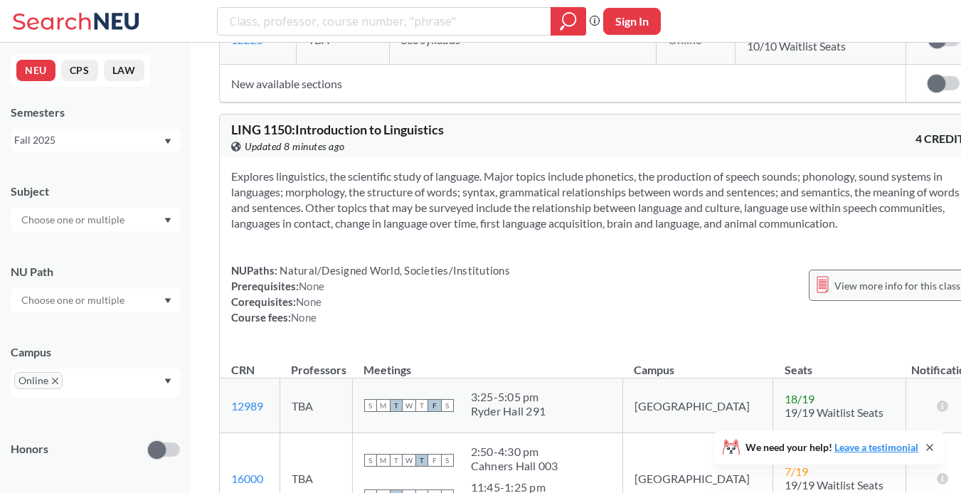
click at [834, 277] on span "View more info for this class" at bounding box center [897, 286] width 126 height 18
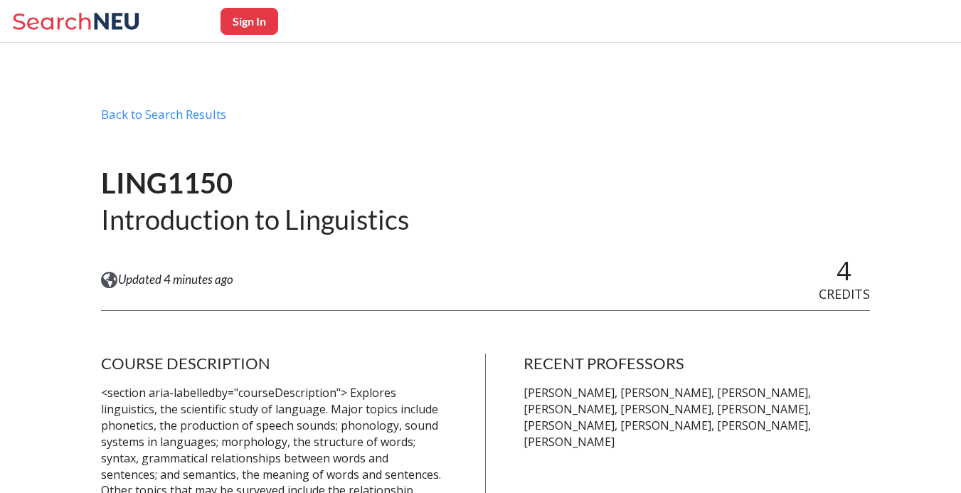
scroll to position [38, 0]
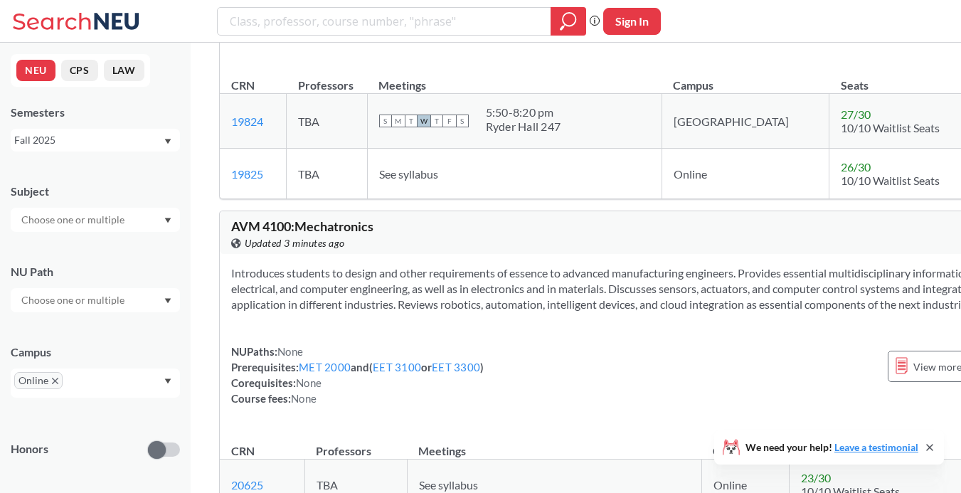
scroll to position [97844, 0]
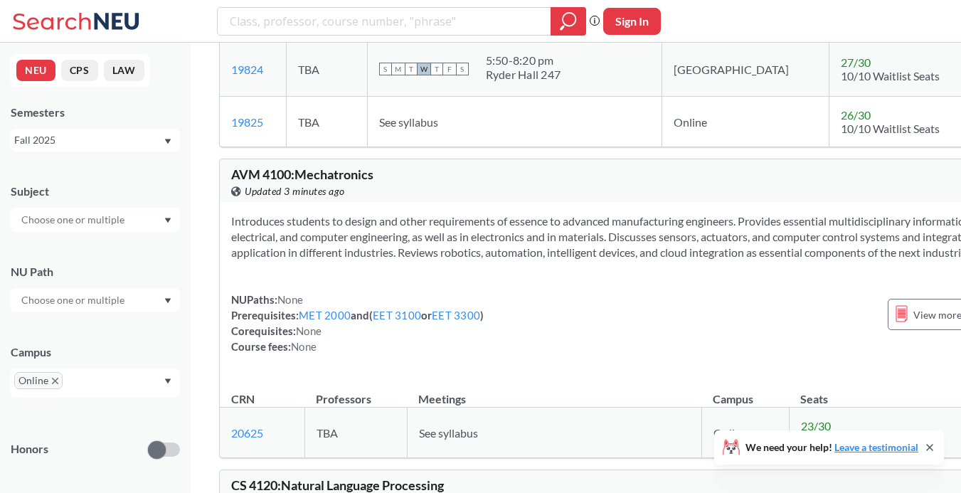
scroll to position [97897, 0]
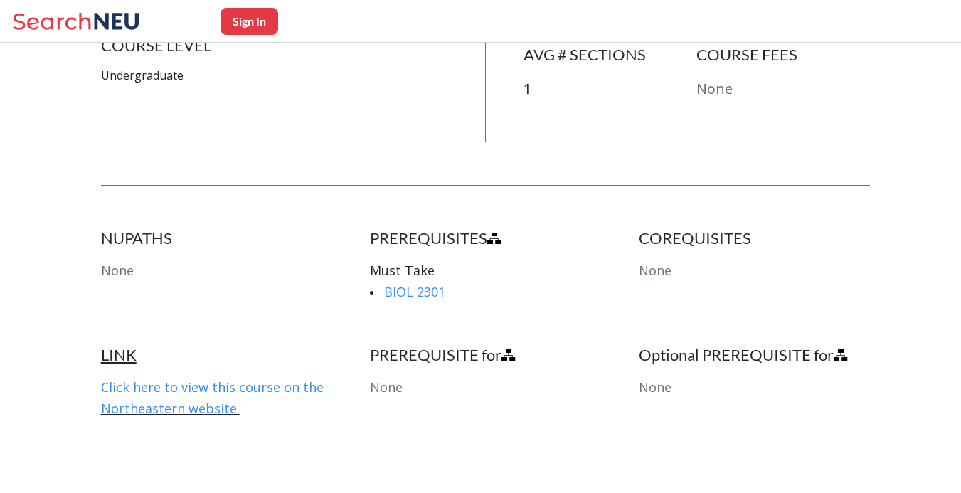
scroll to position [605, 0]
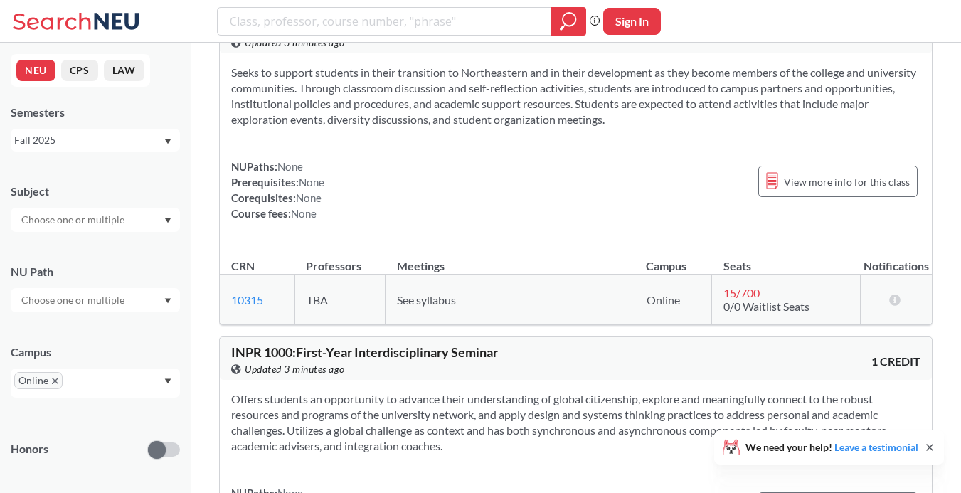
scroll to position [2659, 0]
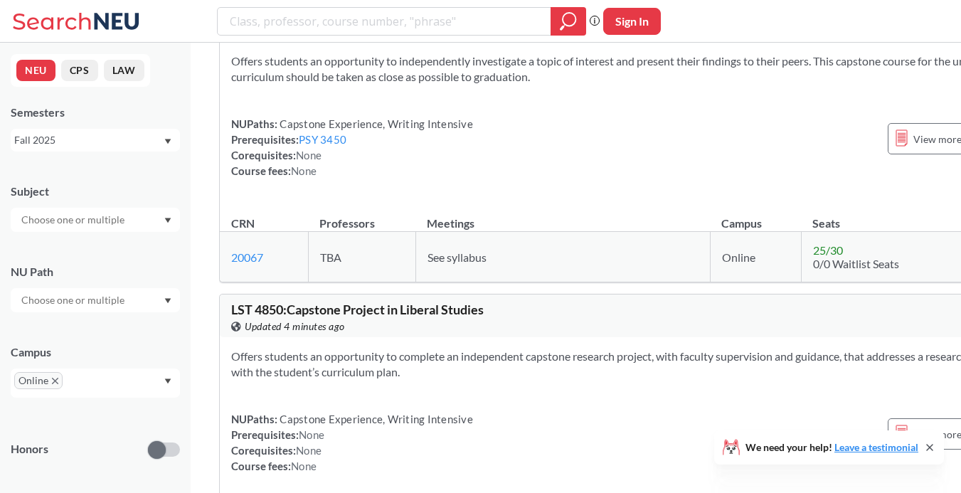
scroll to position [112131, 0]
drag, startPoint x: 845, startPoint y: 1, endPoint x: 888, endPoint y: -9, distance: 43.8
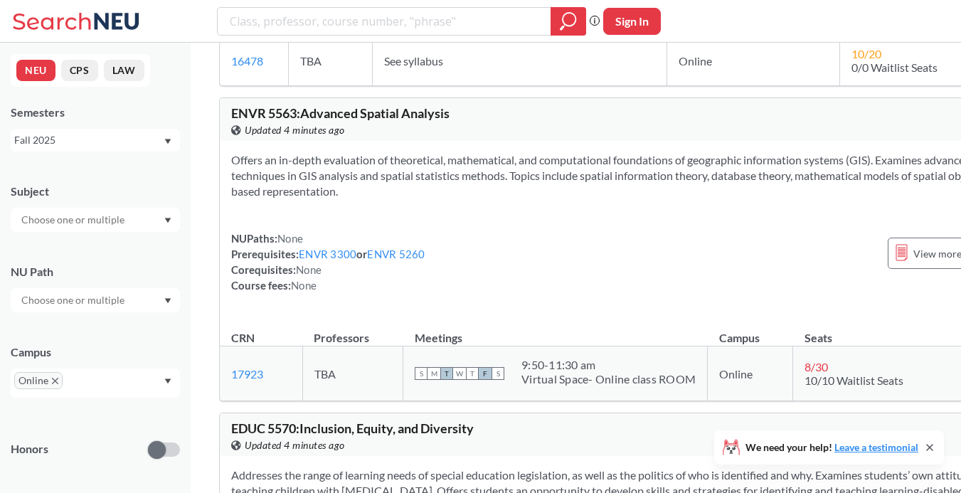
scroll to position [151712, 0]
